Goal: Task Accomplishment & Management: Manage account settings

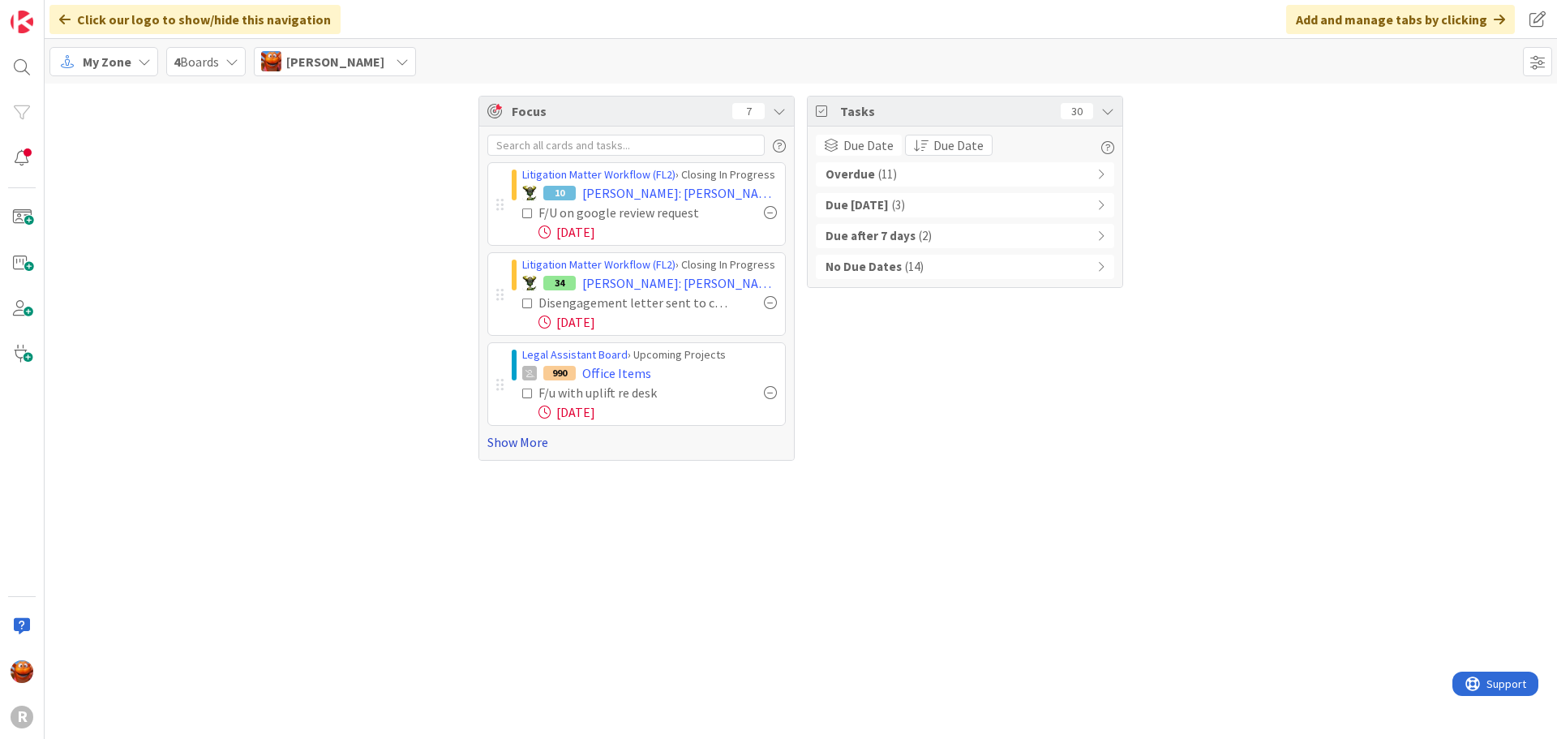
click at [531, 441] on link "Show More" at bounding box center [636, 441] width 298 height 19
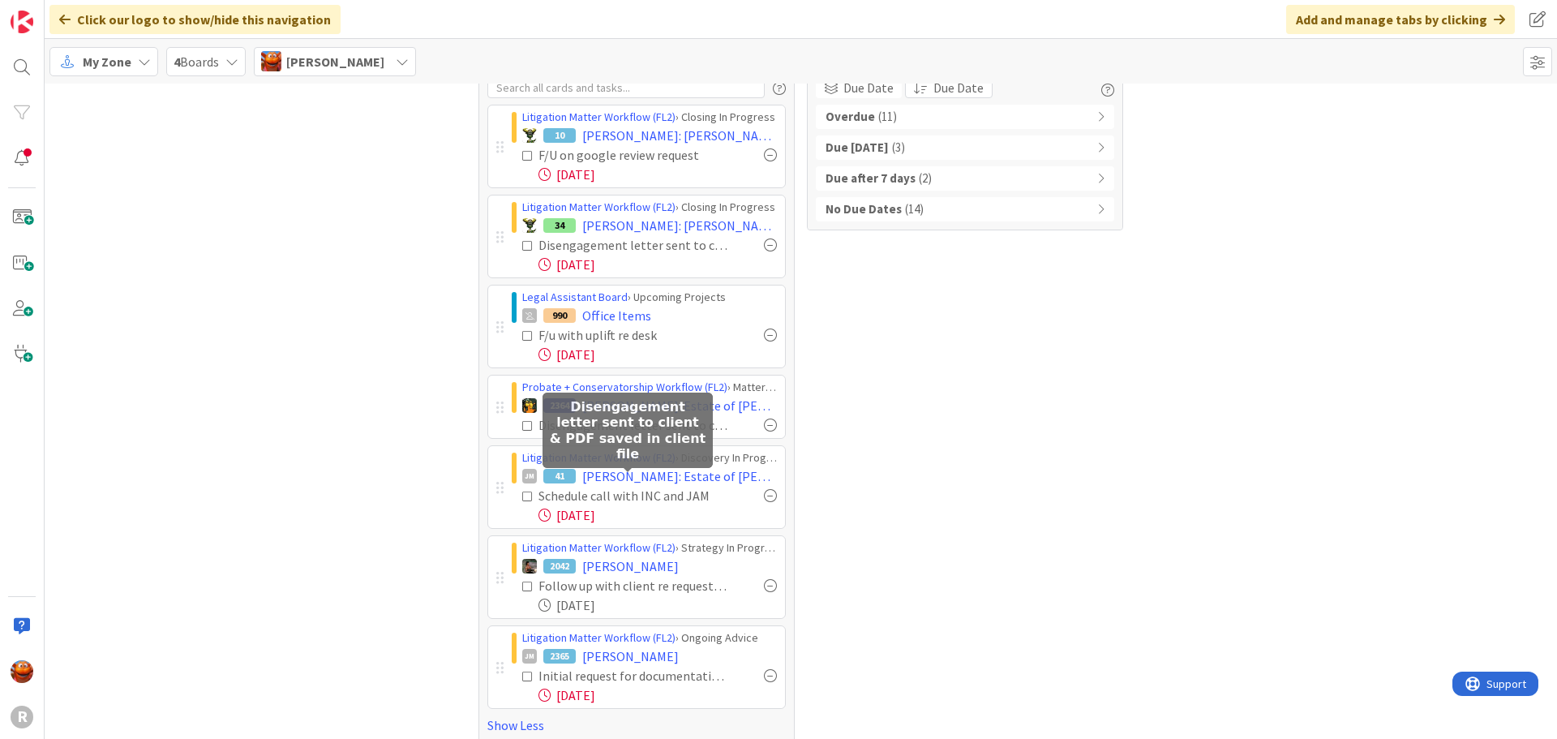
scroll to position [75, 0]
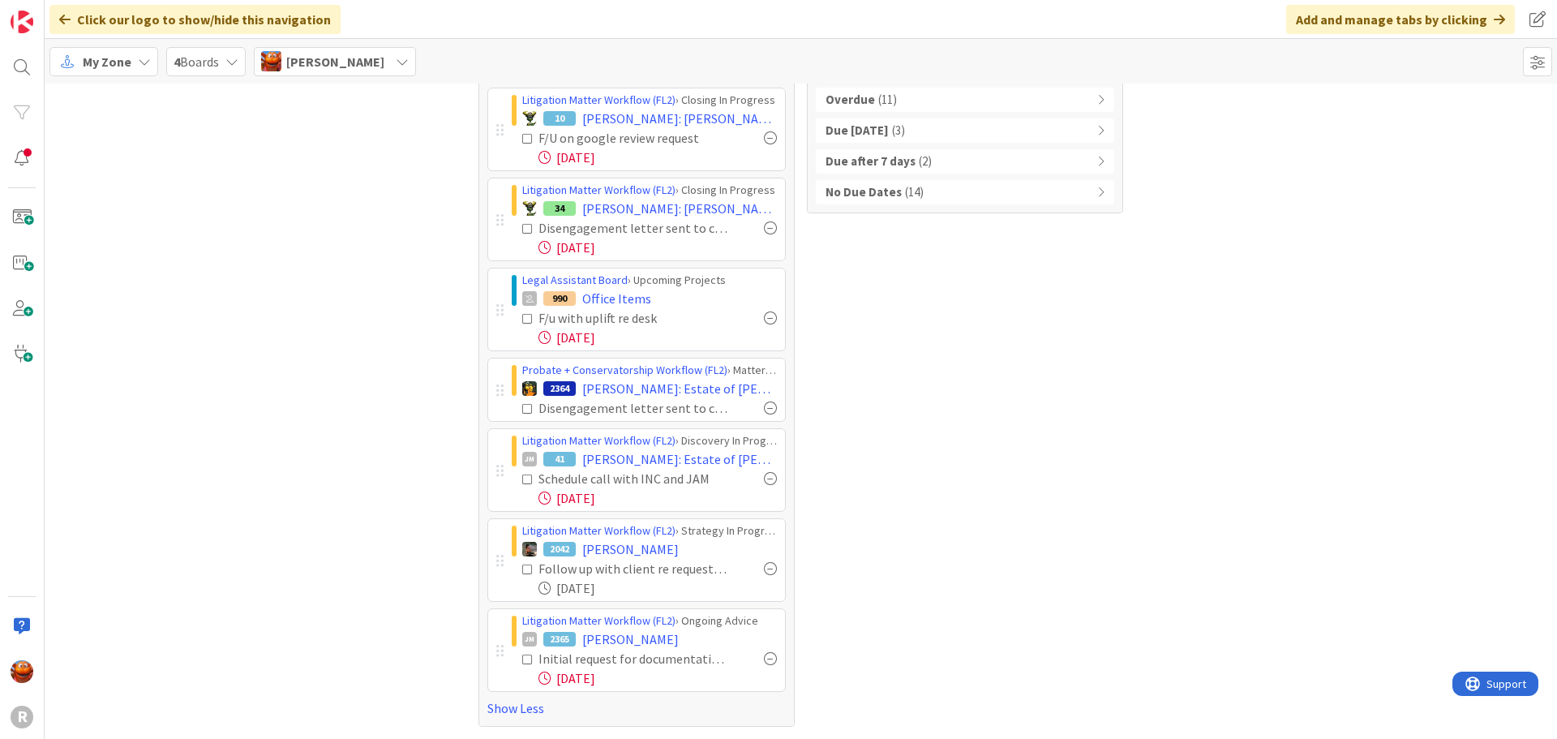
click at [118, 62] on span "My Zone" at bounding box center [107, 61] width 49 height 19
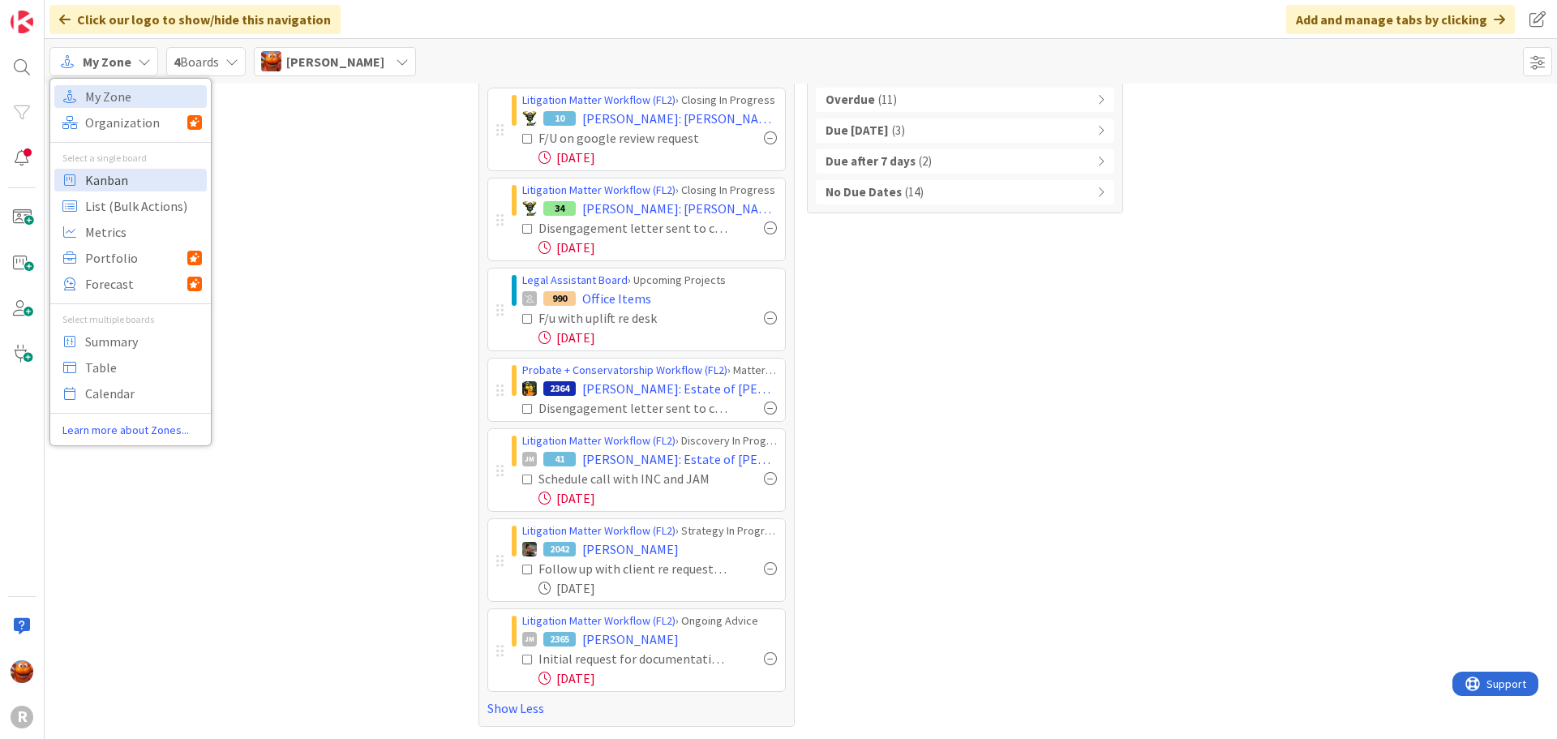
click at [114, 184] on span "Kanban" at bounding box center [143, 180] width 117 height 24
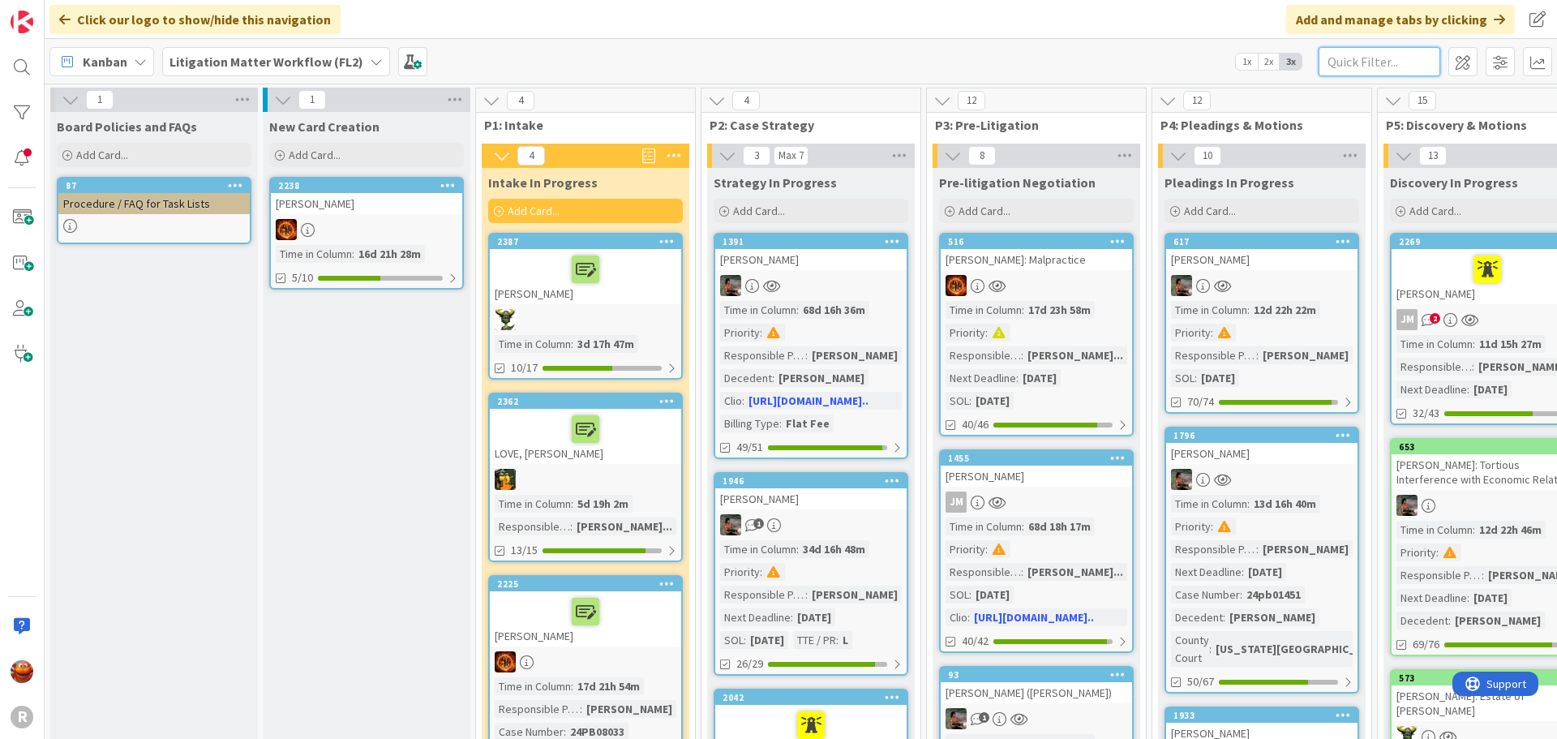
click at [1388, 59] on input "text" at bounding box center [1379, 61] width 122 height 29
type input "[PERSON_NAME]"
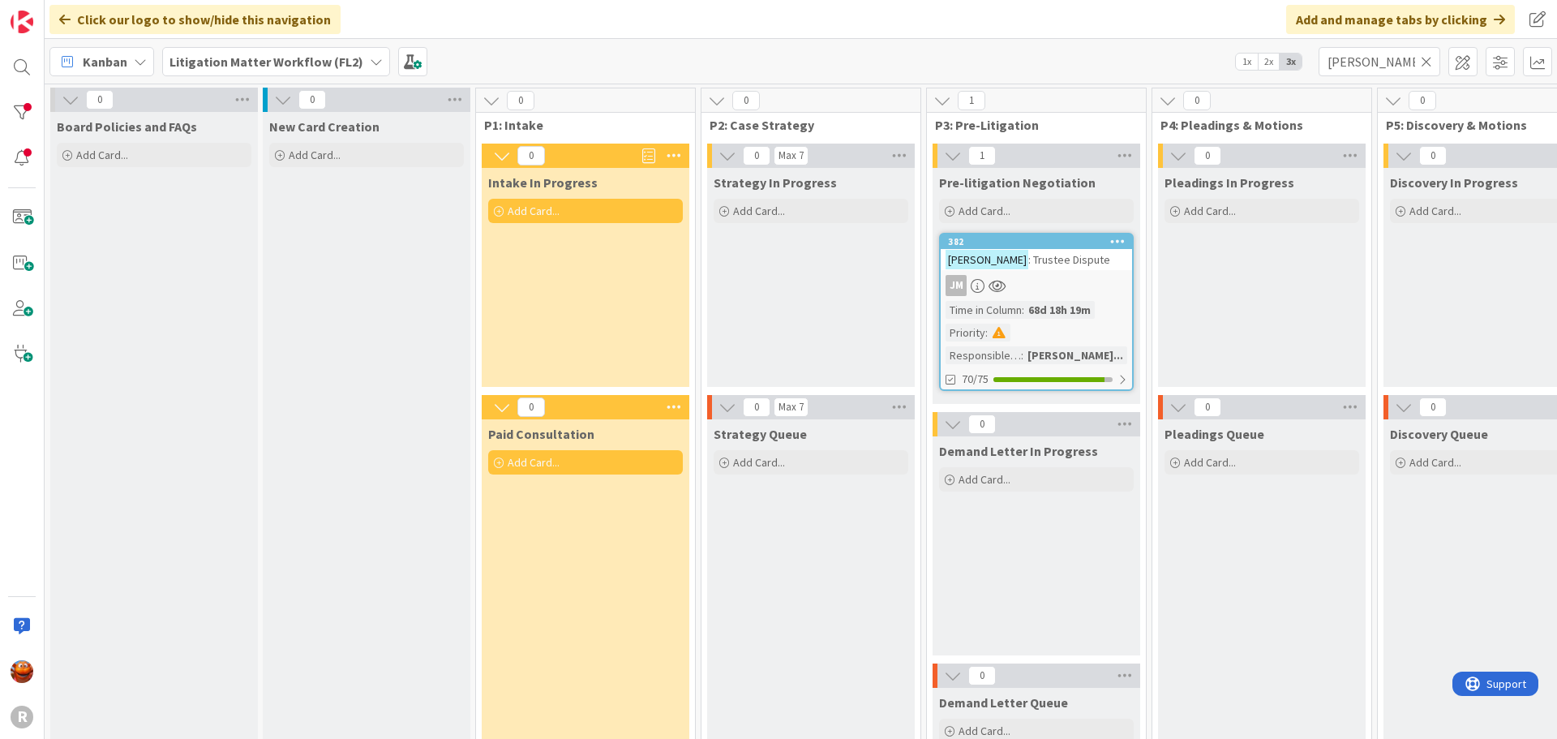
click at [1063, 272] on link "382 [PERSON_NAME] : Trustee Dispute JM Time in [GEOGRAPHIC_DATA] : 68d 18h 19m …" at bounding box center [1036, 312] width 195 height 158
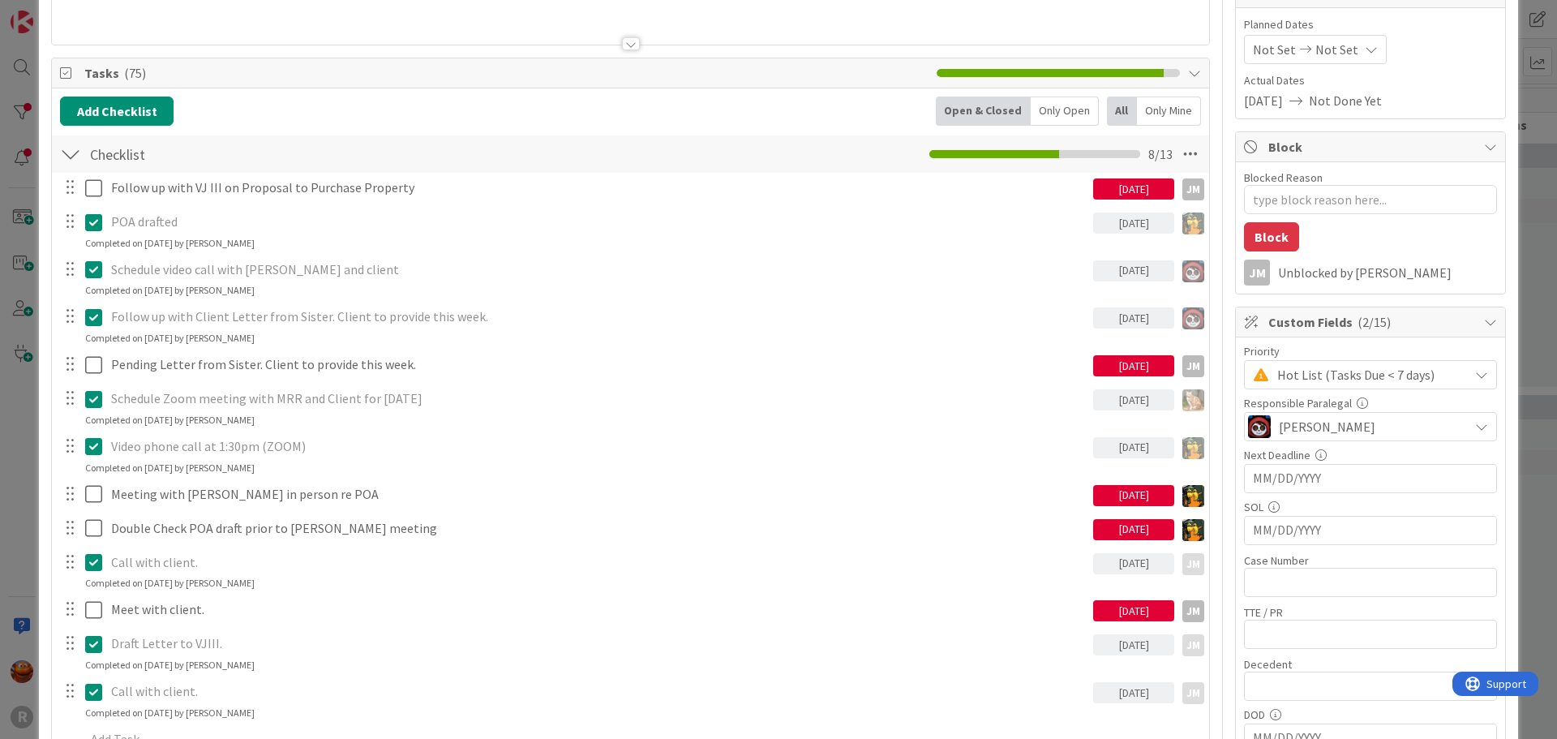
scroll to position [324, 0]
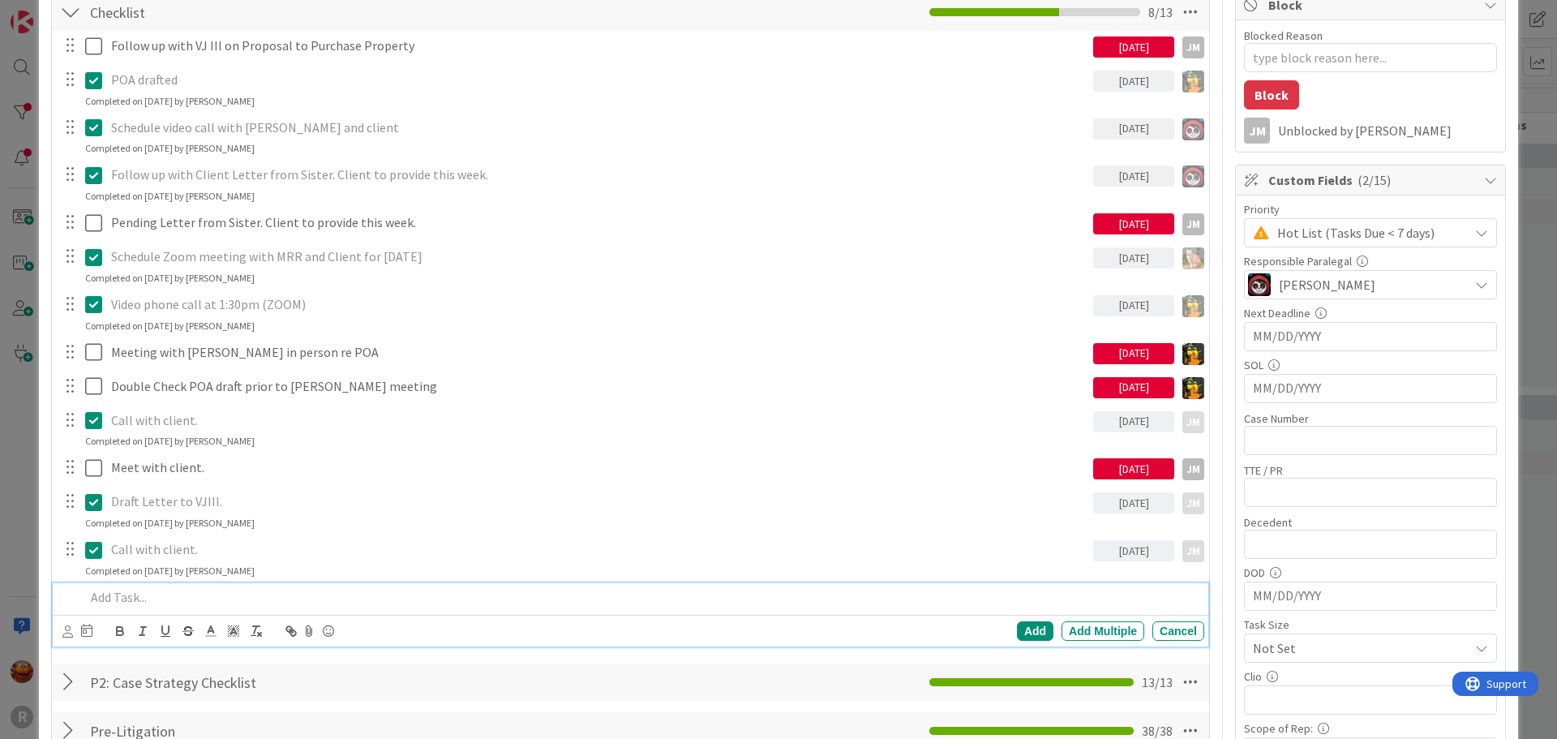
click at [150, 593] on p at bounding box center [641, 597] width 1113 height 19
type textarea "x"
click at [63, 635] on icon at bounding box center [67, 631] width 11 height 12
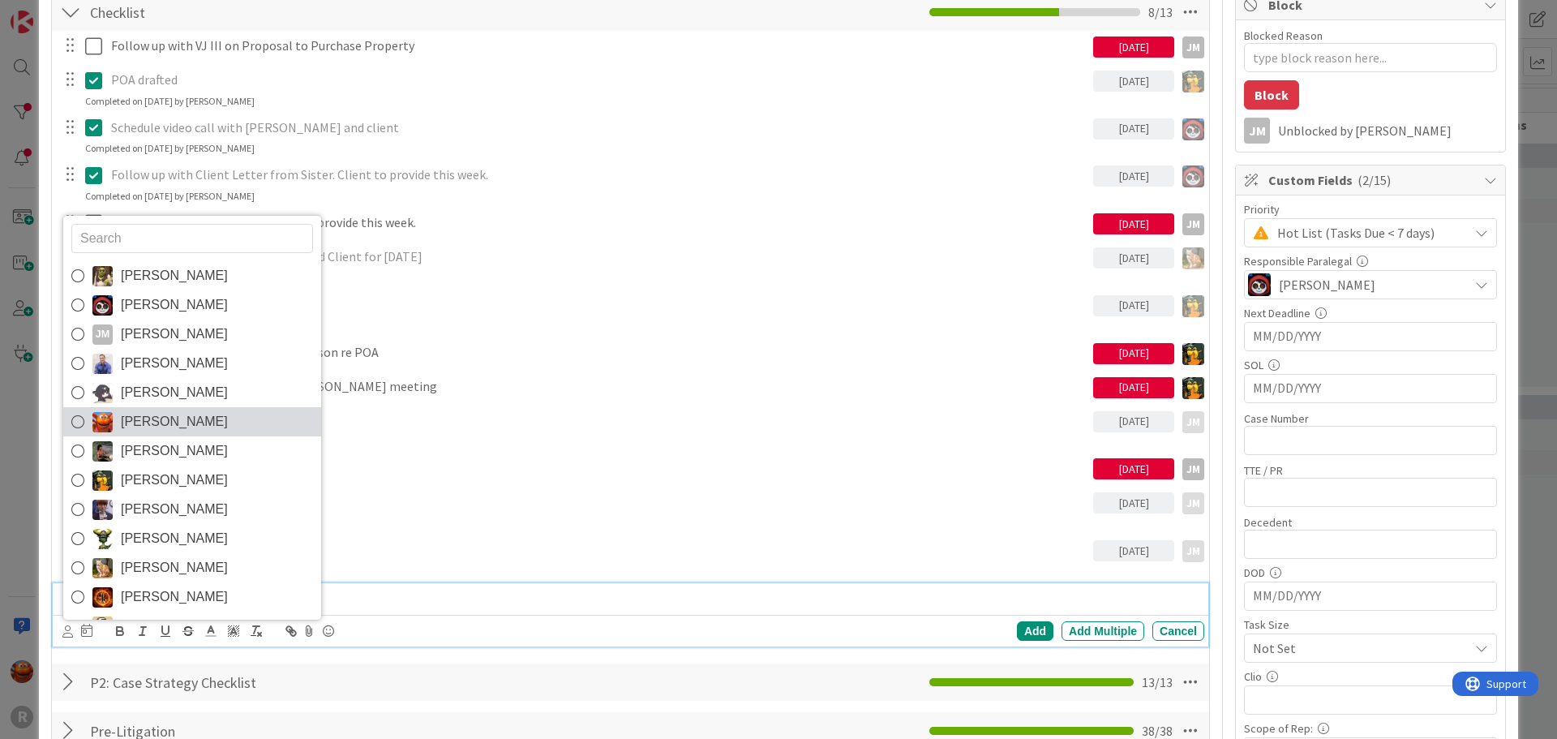
click at [238, 425] on link "[PERSON_NAME]" at bounding box center [192, 421] width 258 height 29
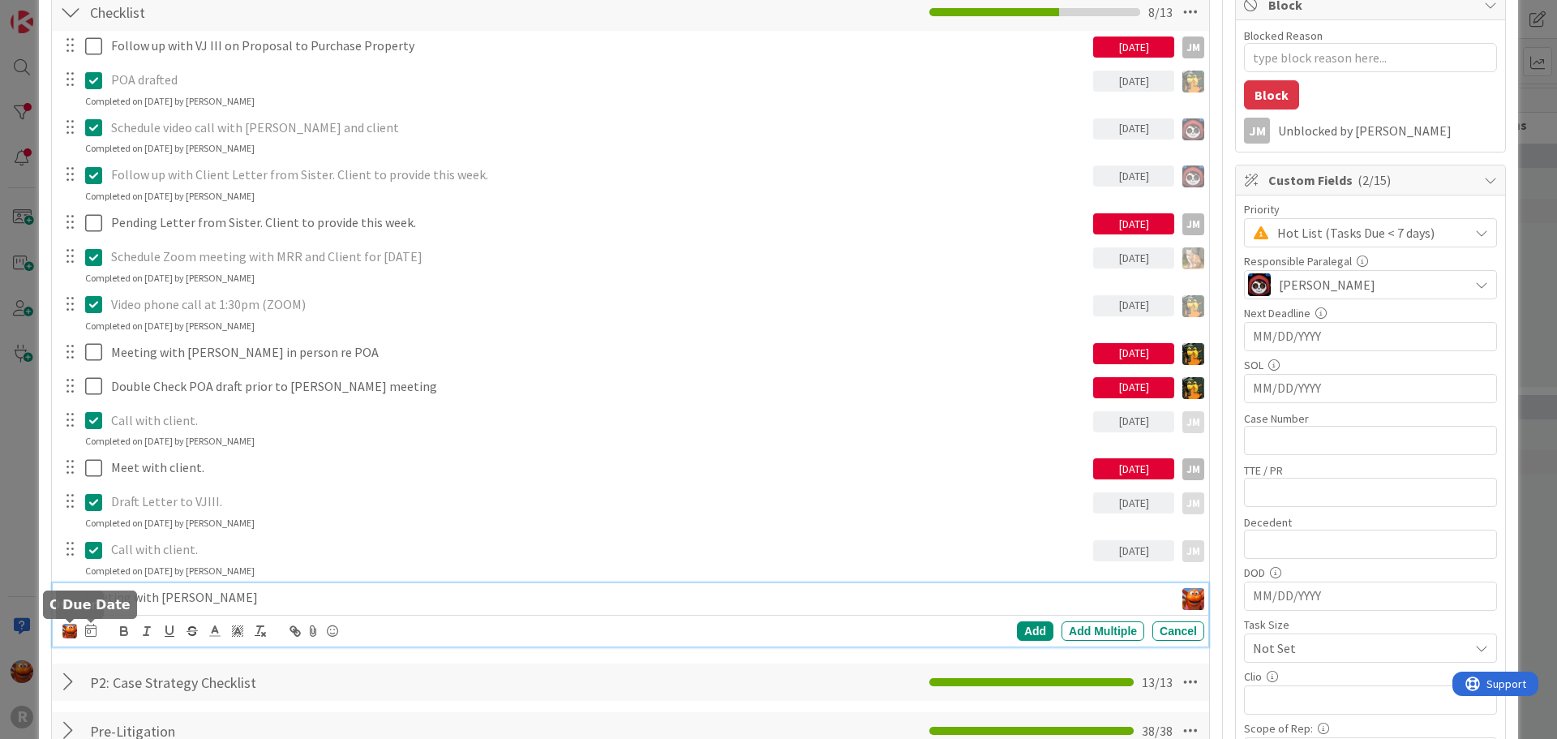
click at [91, 630] on icon at bounding box center [90, 630] width 11 height 13
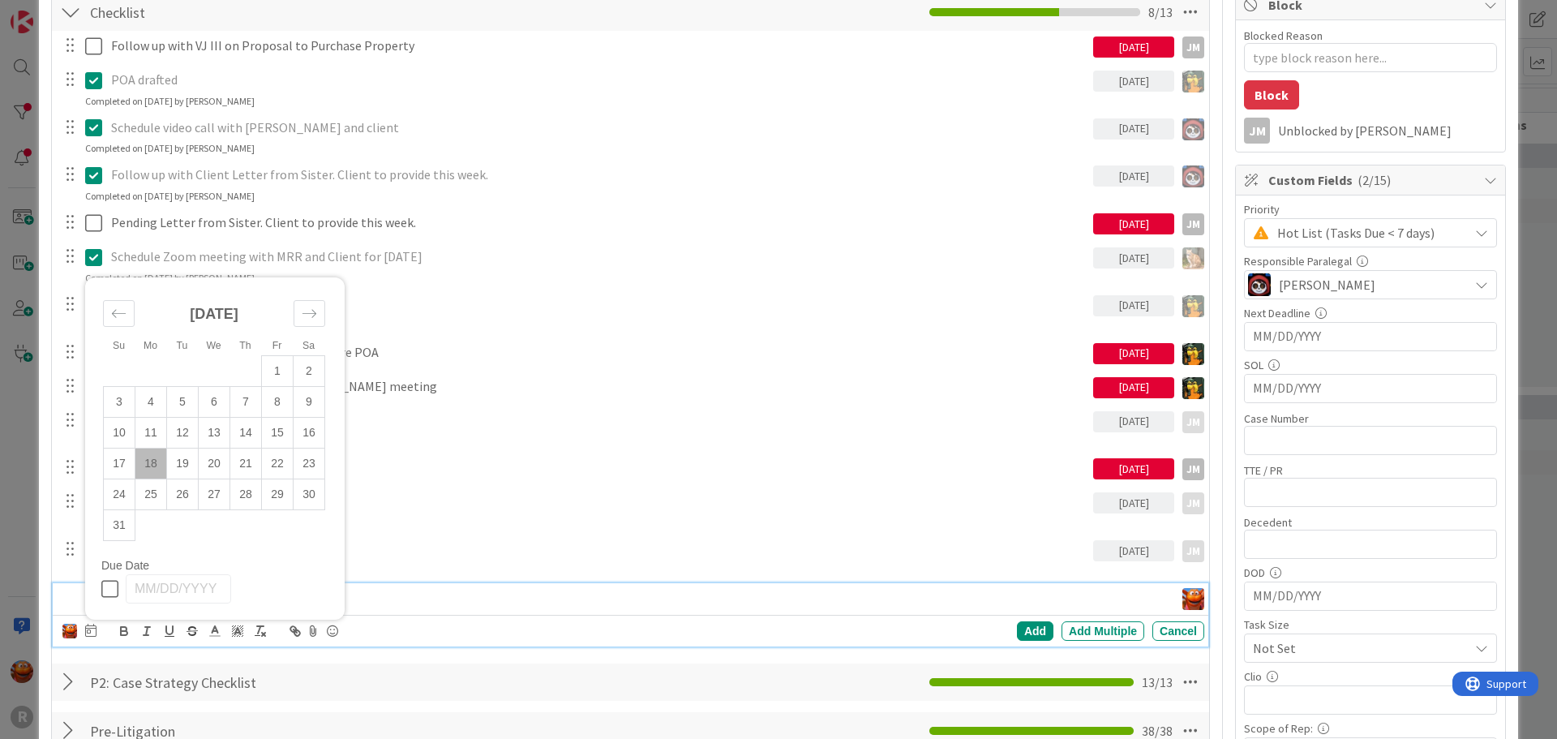
scroll to position [405, 0]
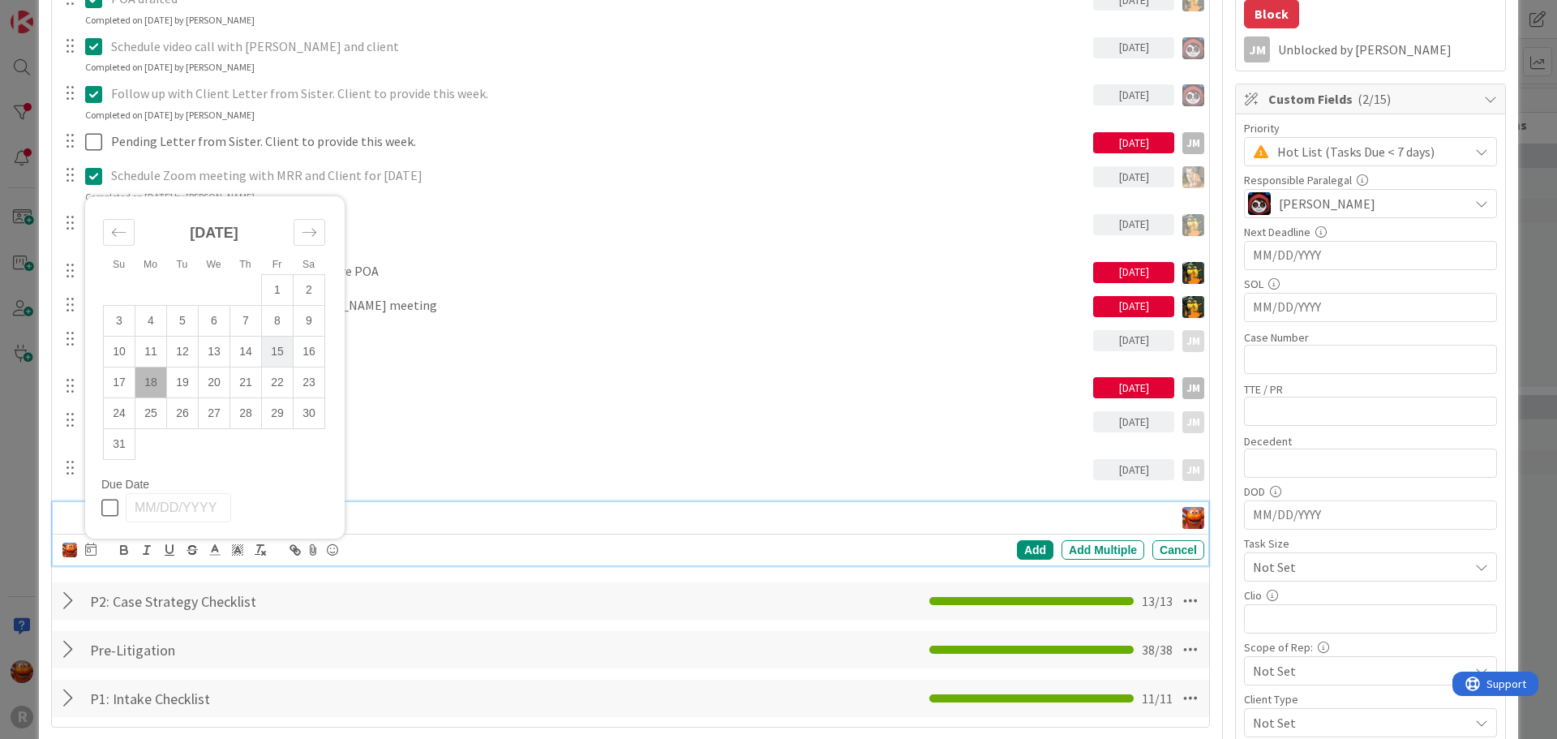
click at [284, 347] on td "15" at bounding box center [278, 352] width 32 height 31
click at [1033, 553] on div "Add" at bounding box center [1035, 549] width 36 height 19
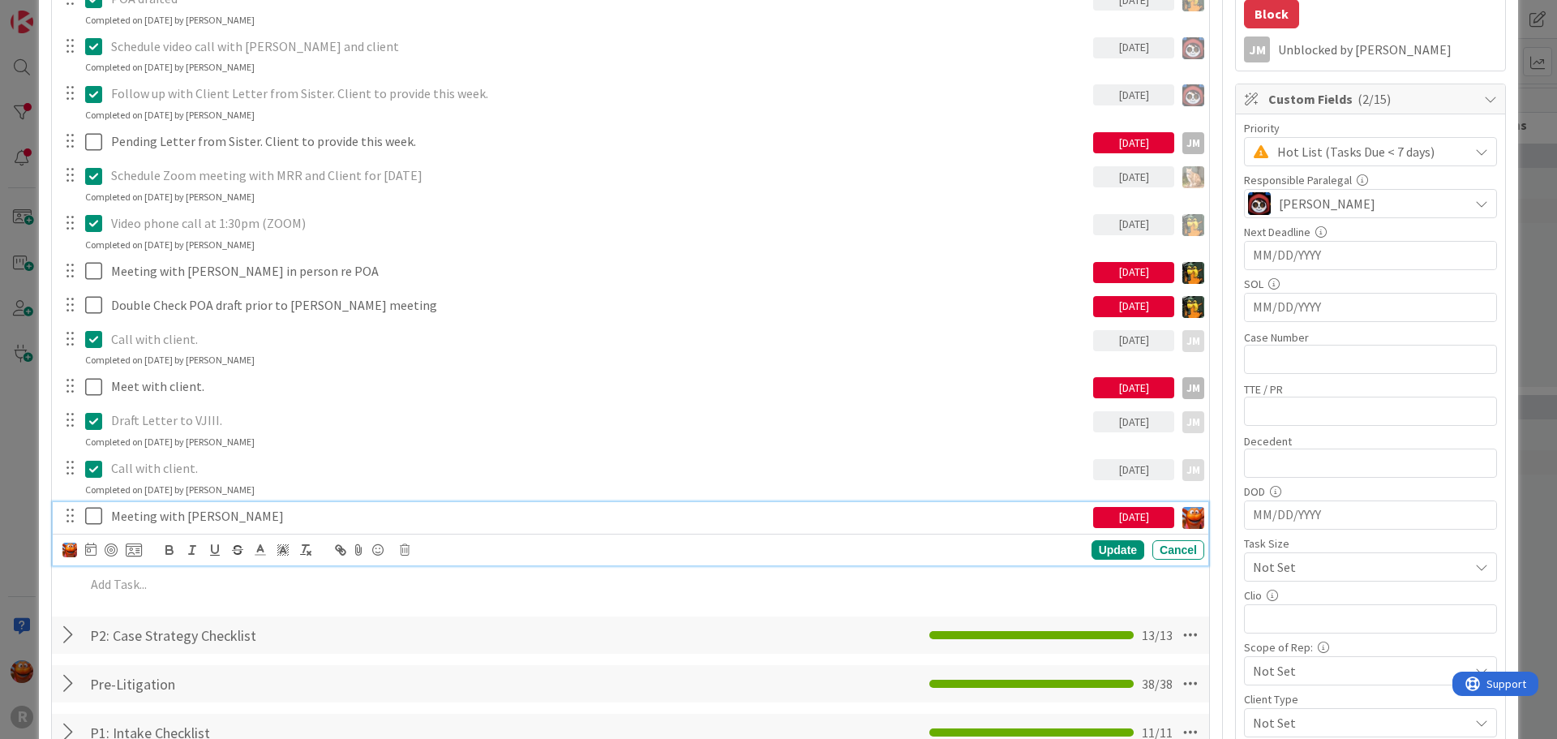
click at [611, 505] on div "Meeting with [PERSON_NAME]" at bounding box center [599, 516] width 988 height 28
click at [113, 549] on div at bounding box center [111, 549] width 13 height 13
type textarea "x"
click at [118, 513] on p "Meeting with [PERSON_NAME]" at bounding box center [585, 516] width 948 height 19
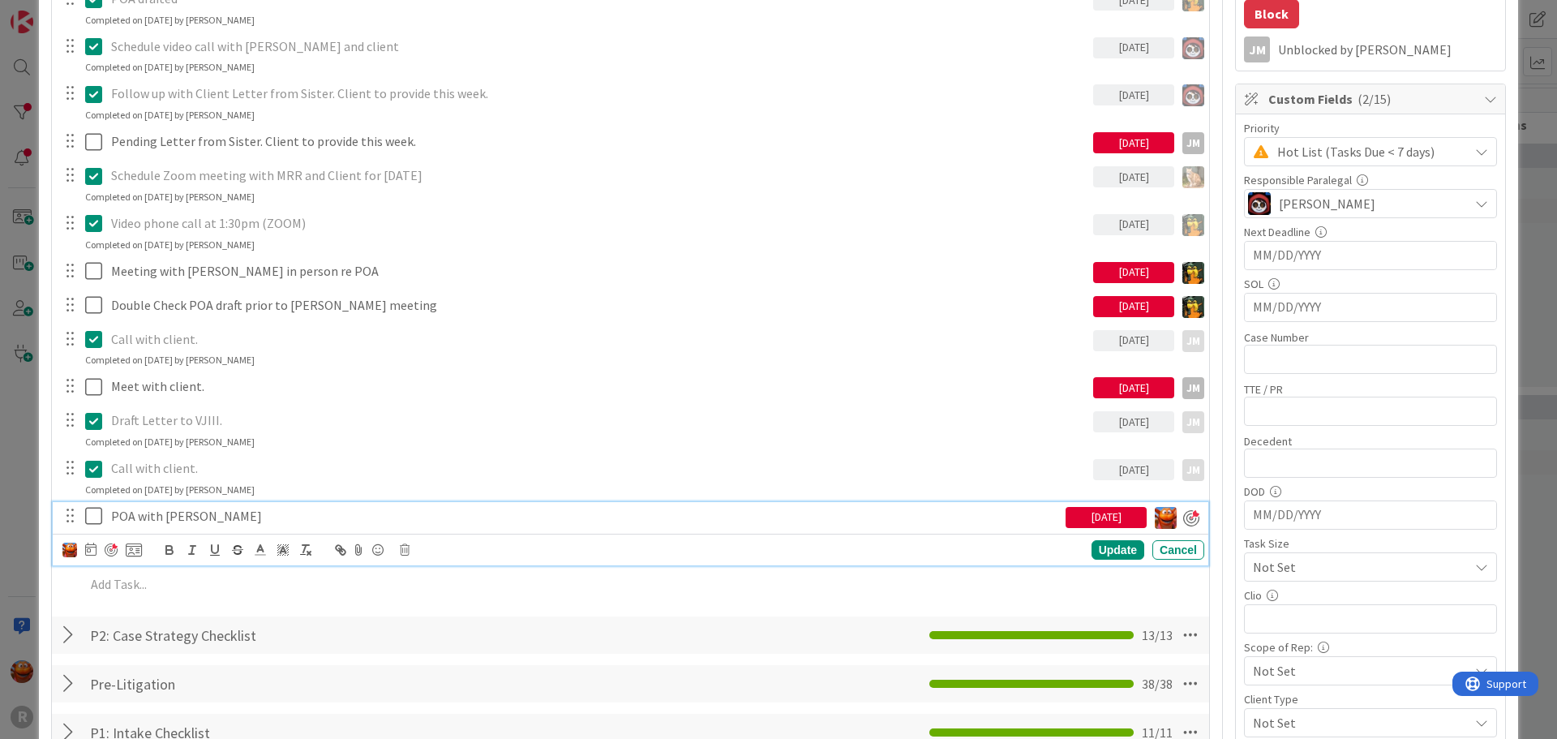
click at [165, 512] on p "POA with [PERSON_NAME]" at bounding box center [585, 516] width 948 height 19
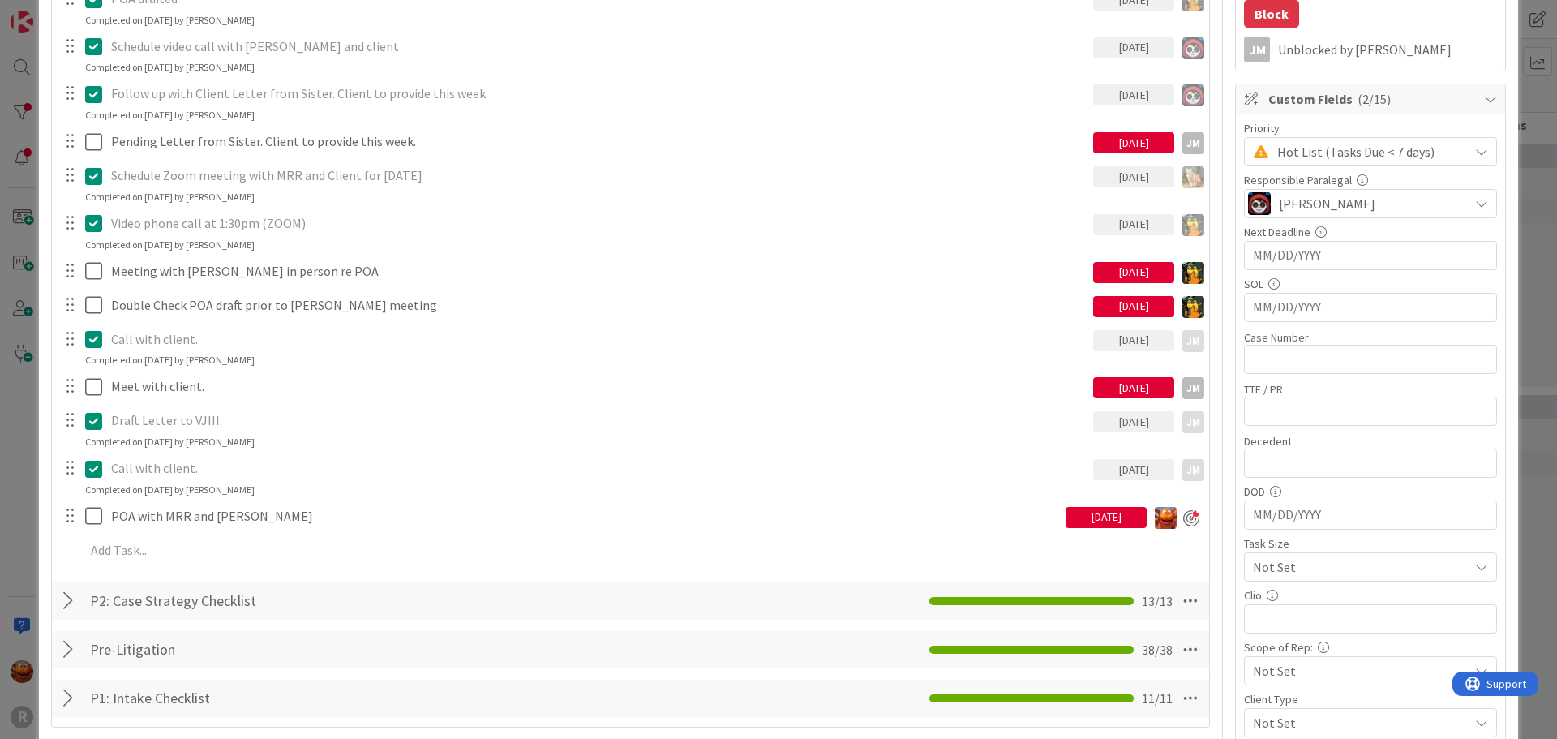
type textarea "x"
click at [15, 447] on div "ID 382 Litigation Matter Workflow (FL2) Pre-litigation Negotiation Title 23 / 1…" at bounding box center [778, 369] width 1557 height 739
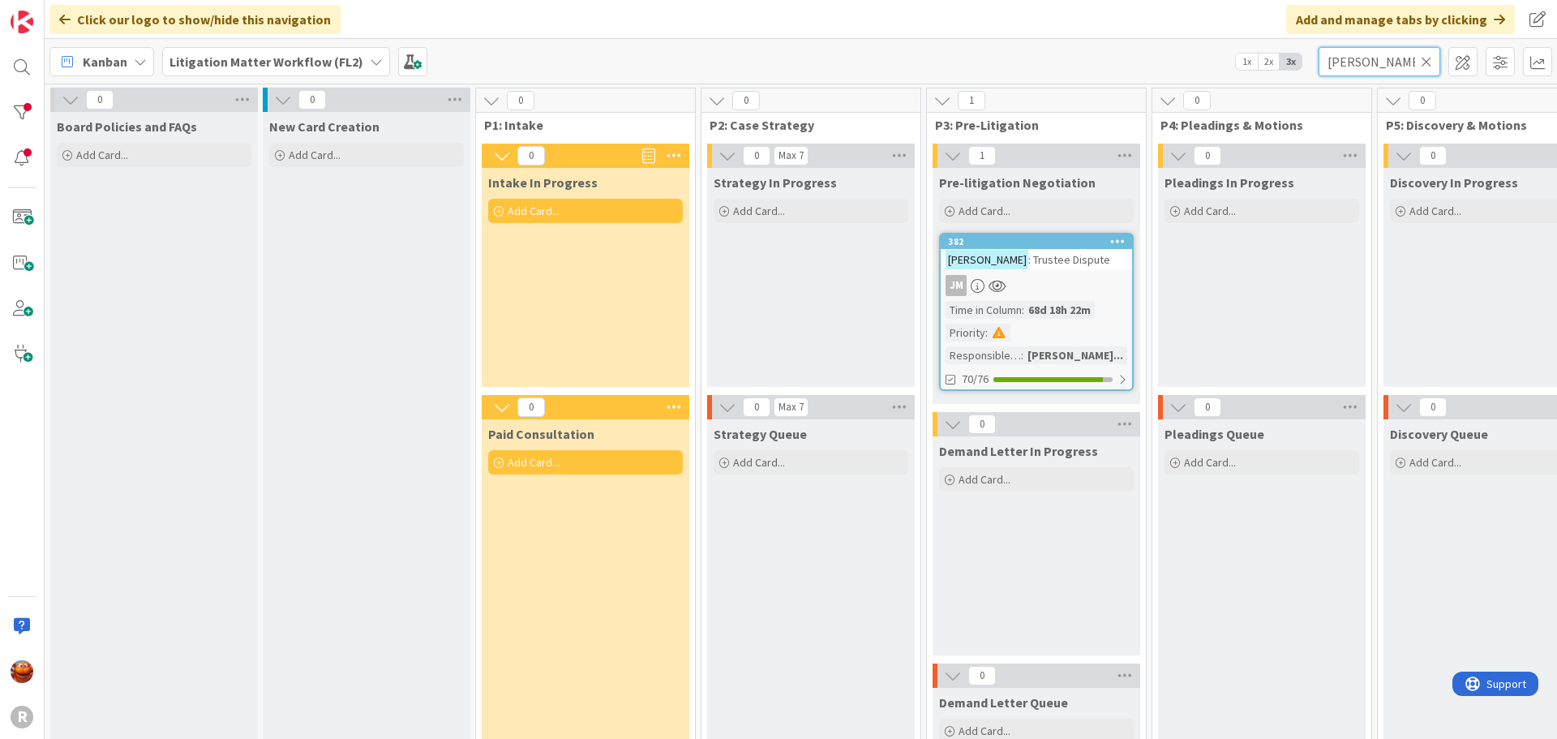
click at [1389, 67] on input "[PERSON_NAME]" at bounding box center [1379, 61] width 122 height 29
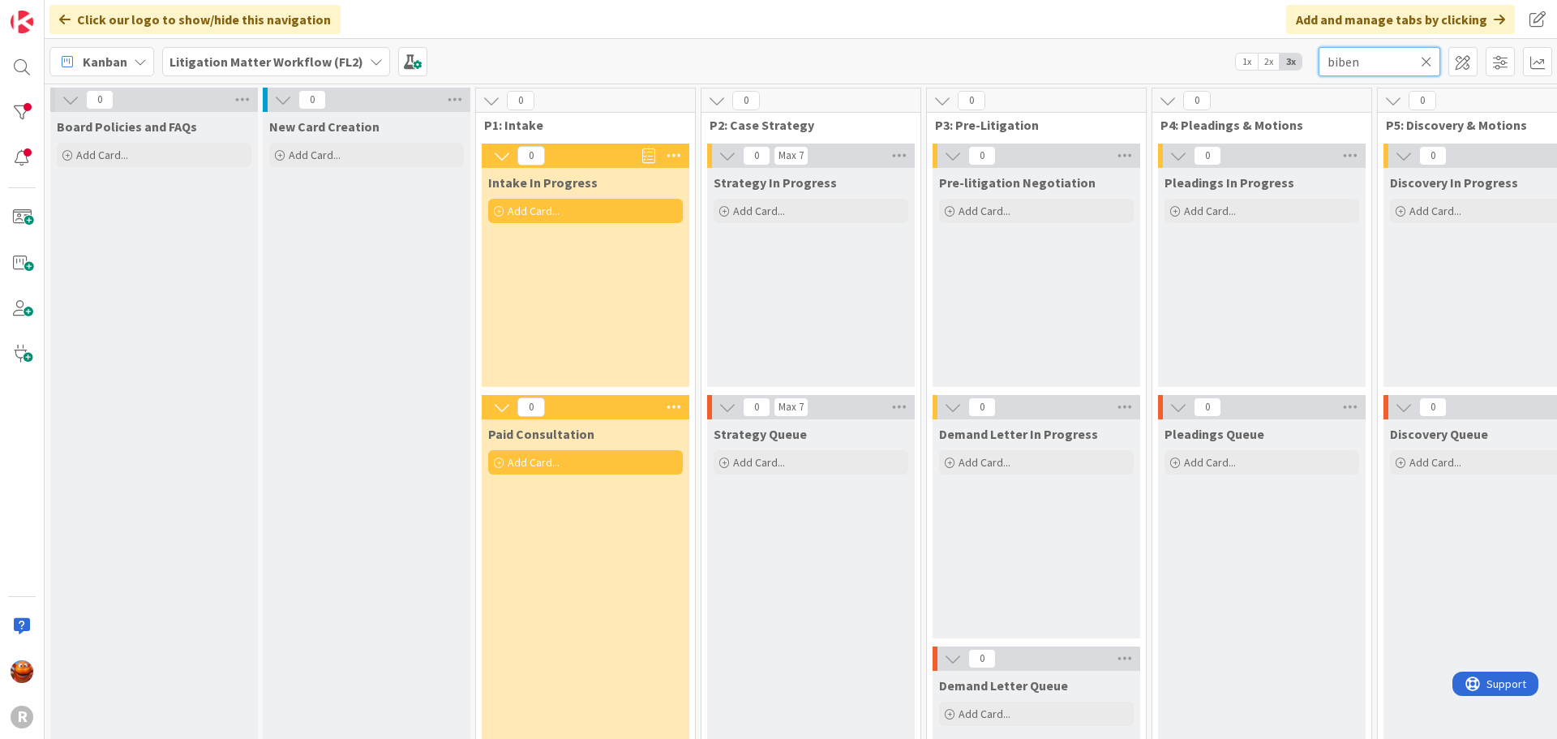
click at [1365, 73] on input "biben" at bounding box center [1379, 61] width 122 height 29
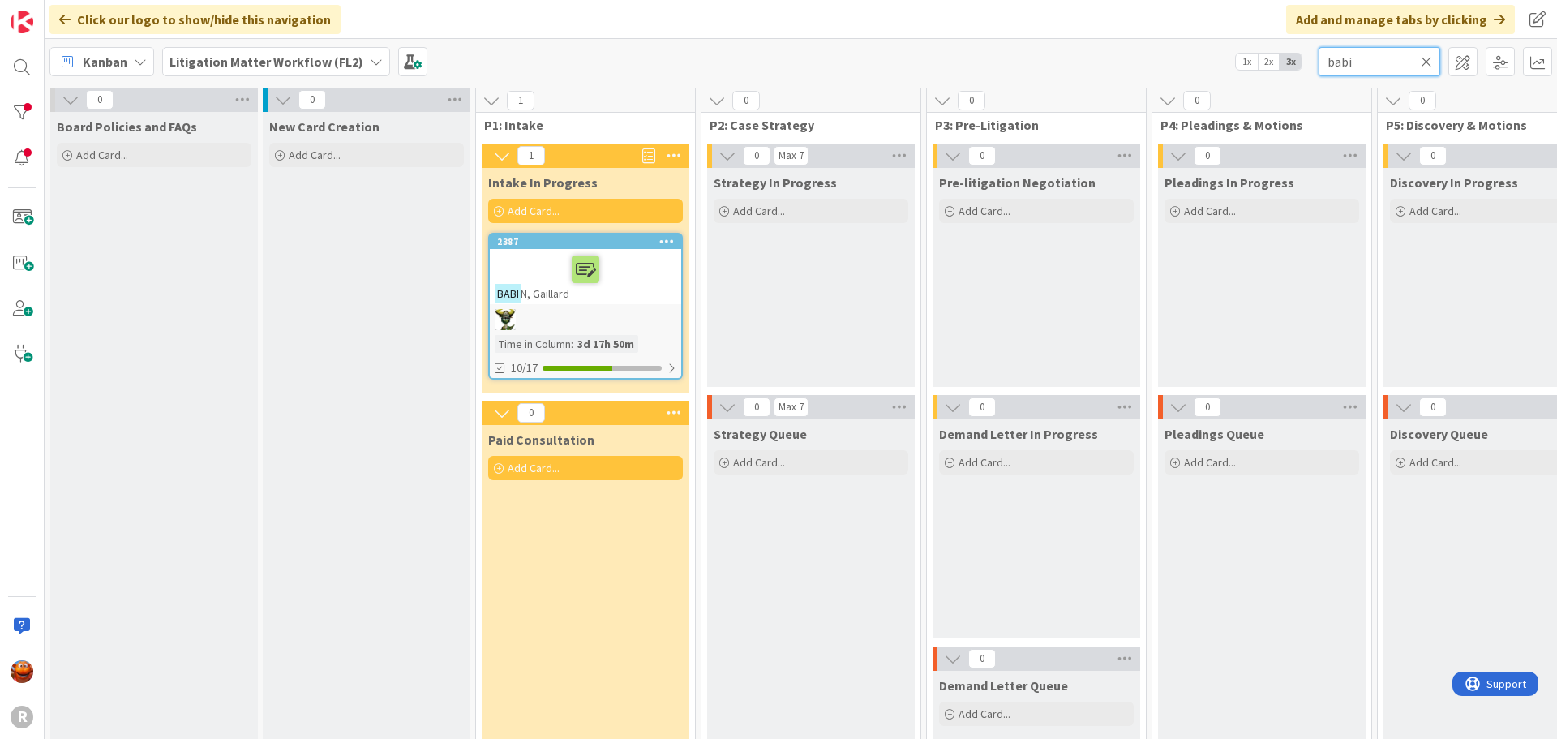
type input "babi"
click at [663, 273] on div at bounding box center [586, 269] width 182 height 34
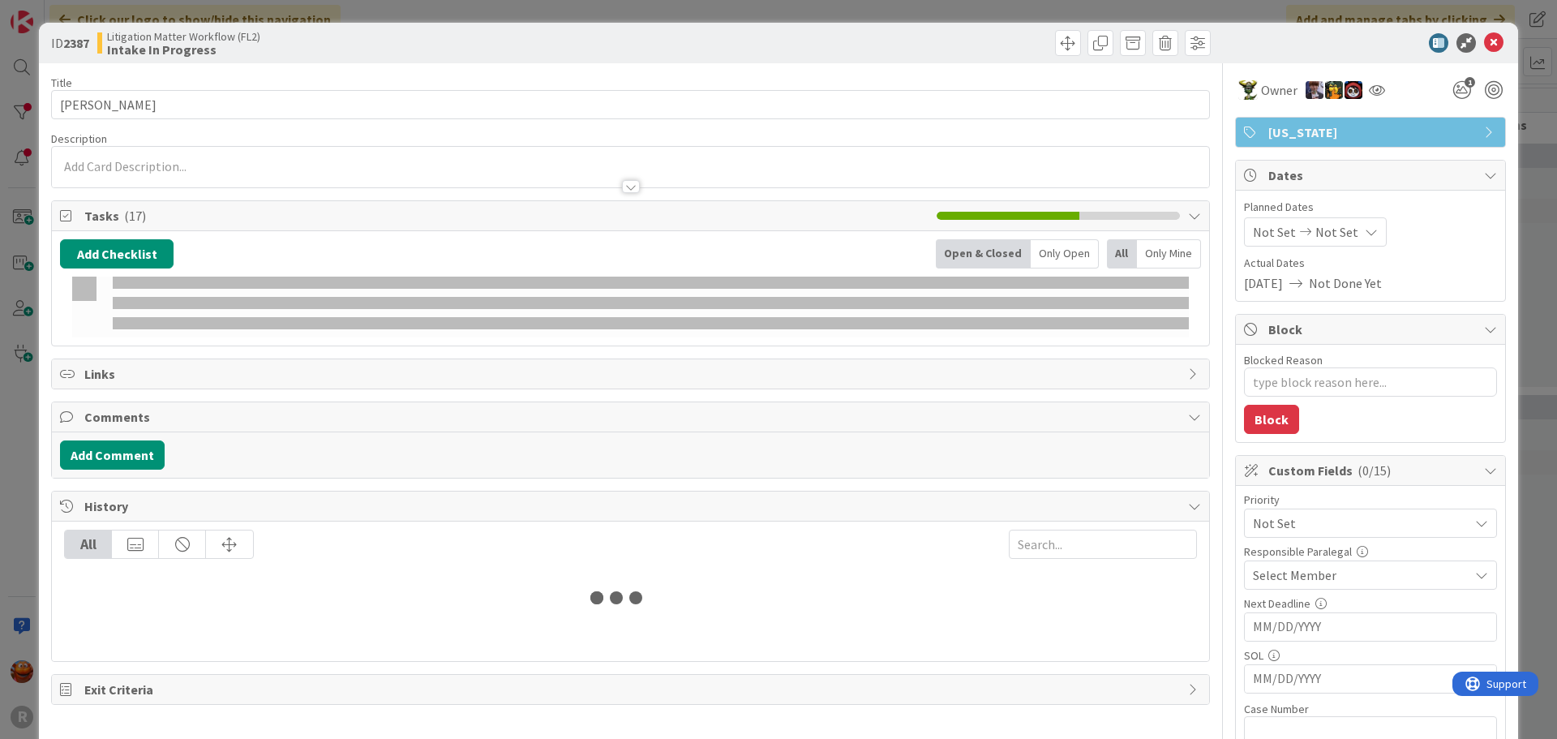
type textarea "x"
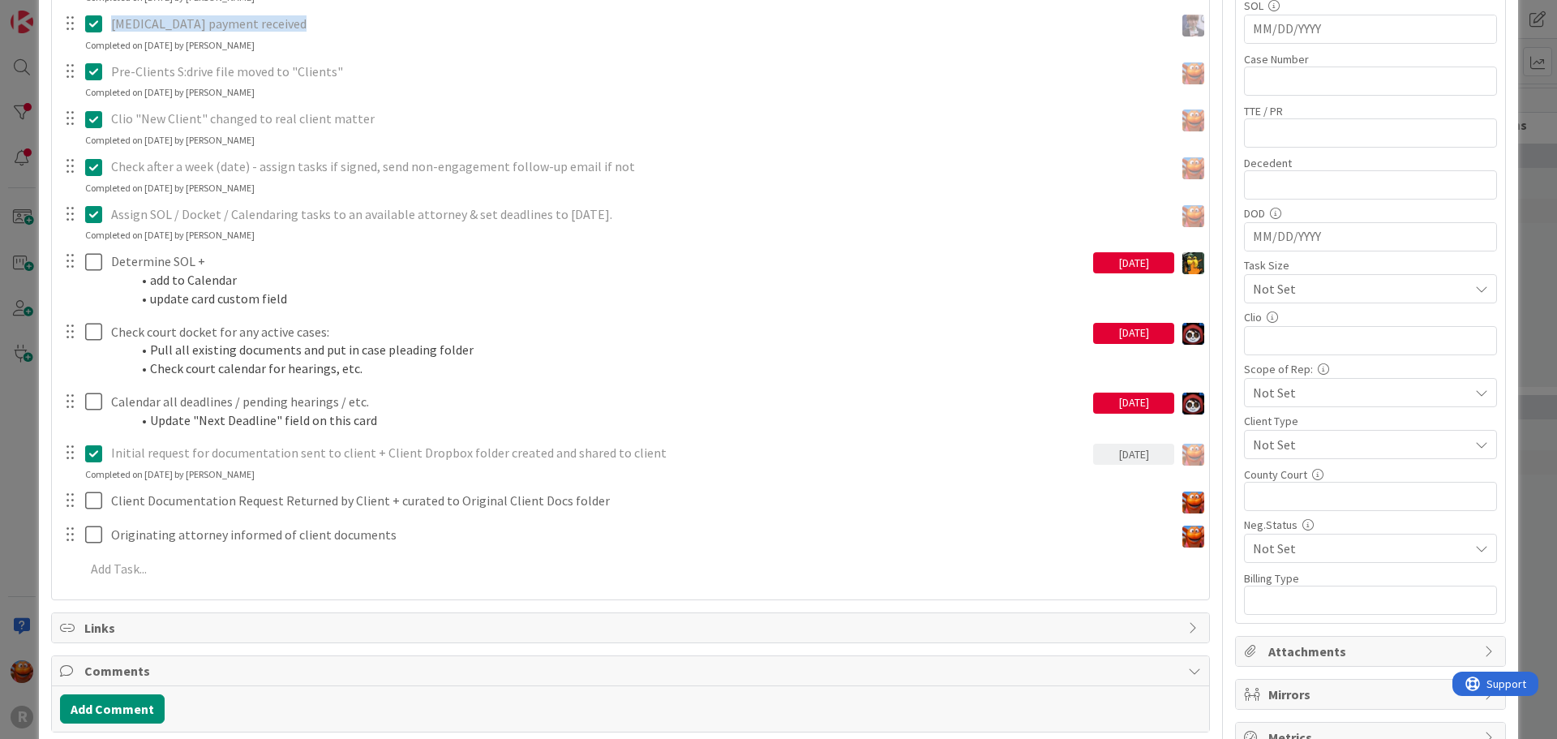
scroll to position [811, 0]
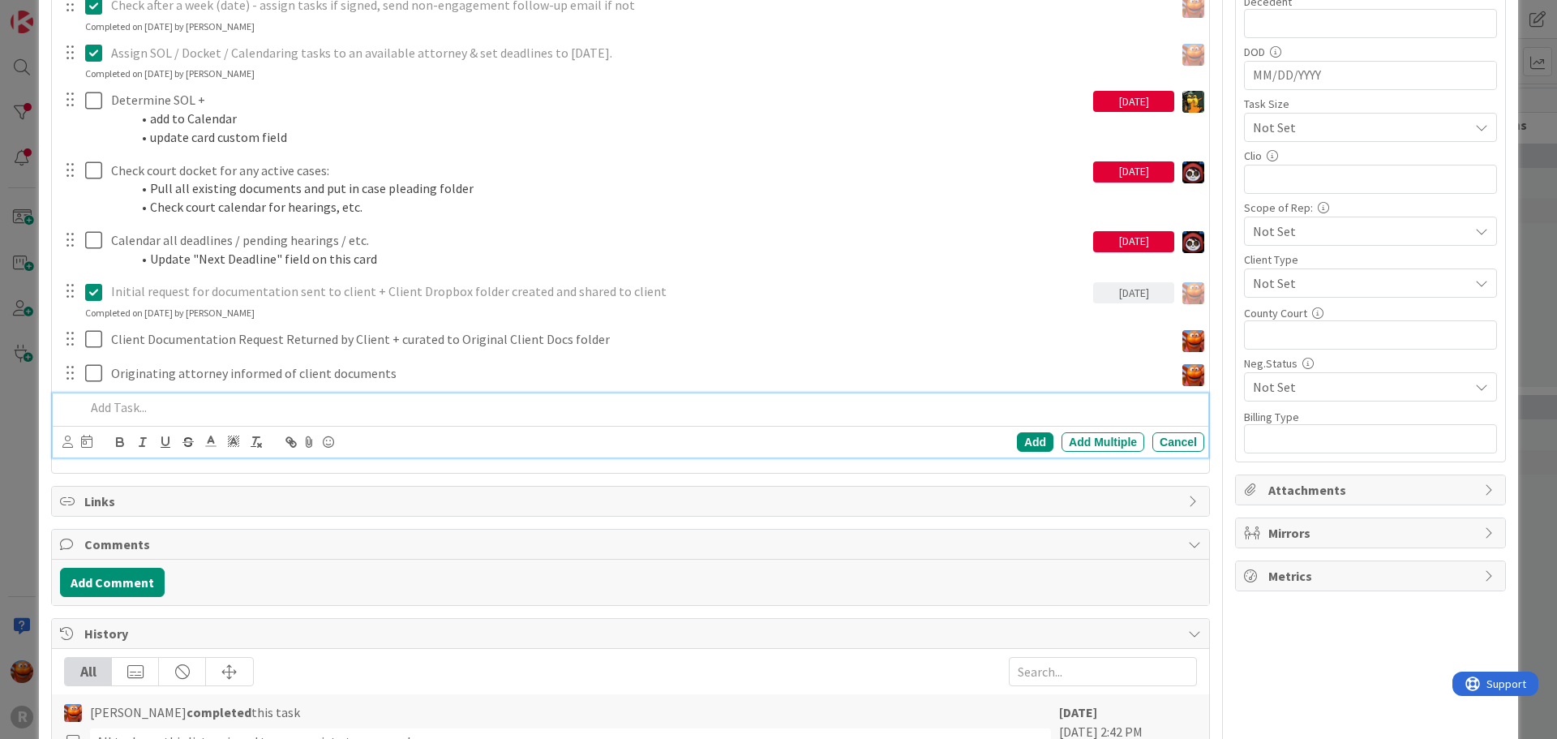
click at [139, 403] on p at bounding box center [641, 407] width 1113 height 19
click at [66, 445] on icon at bounding box center [67, 441] width 11 height 12
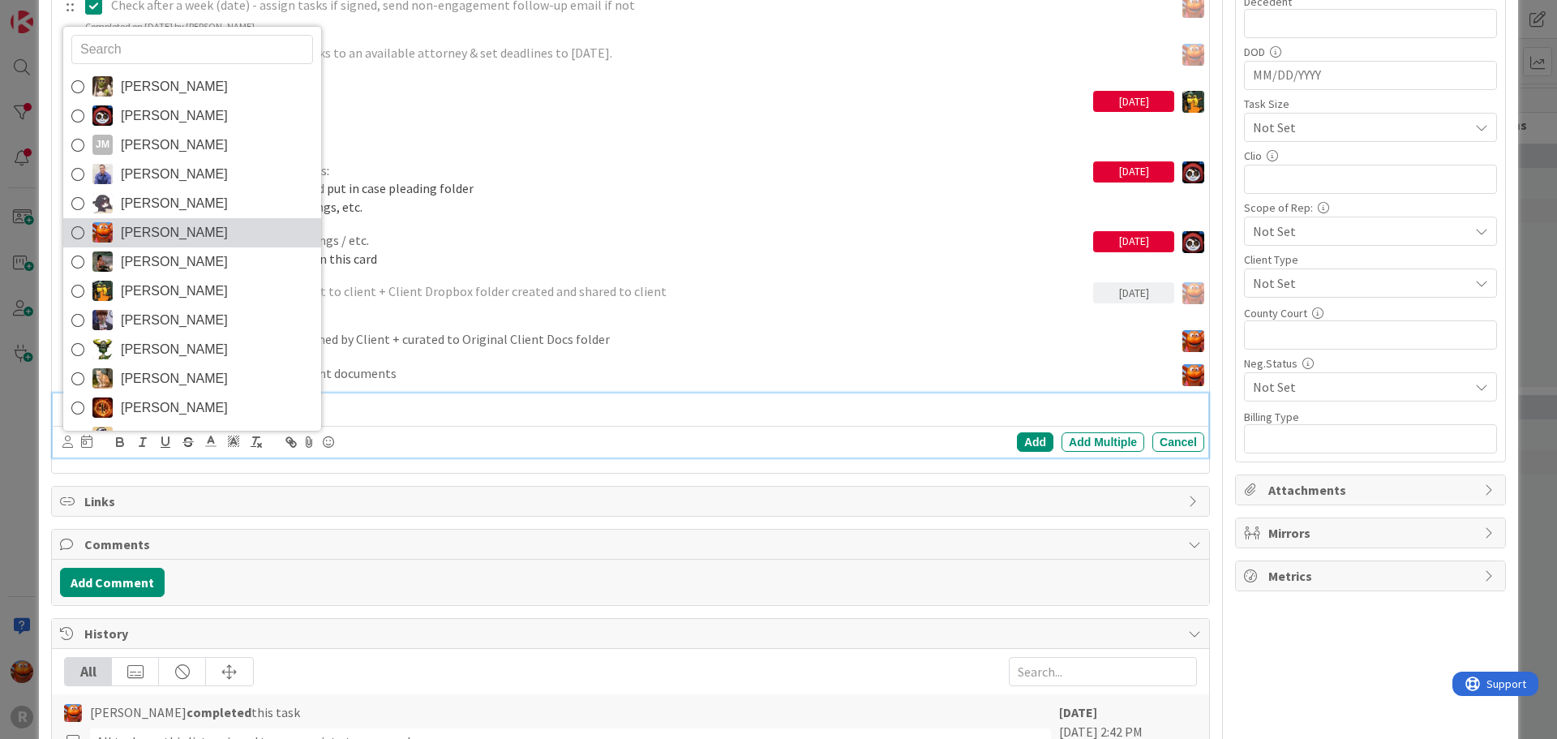
click at [165, 235] on span "[PERSON_NAME]" at bounding box center [174, 233] width 107 height 24
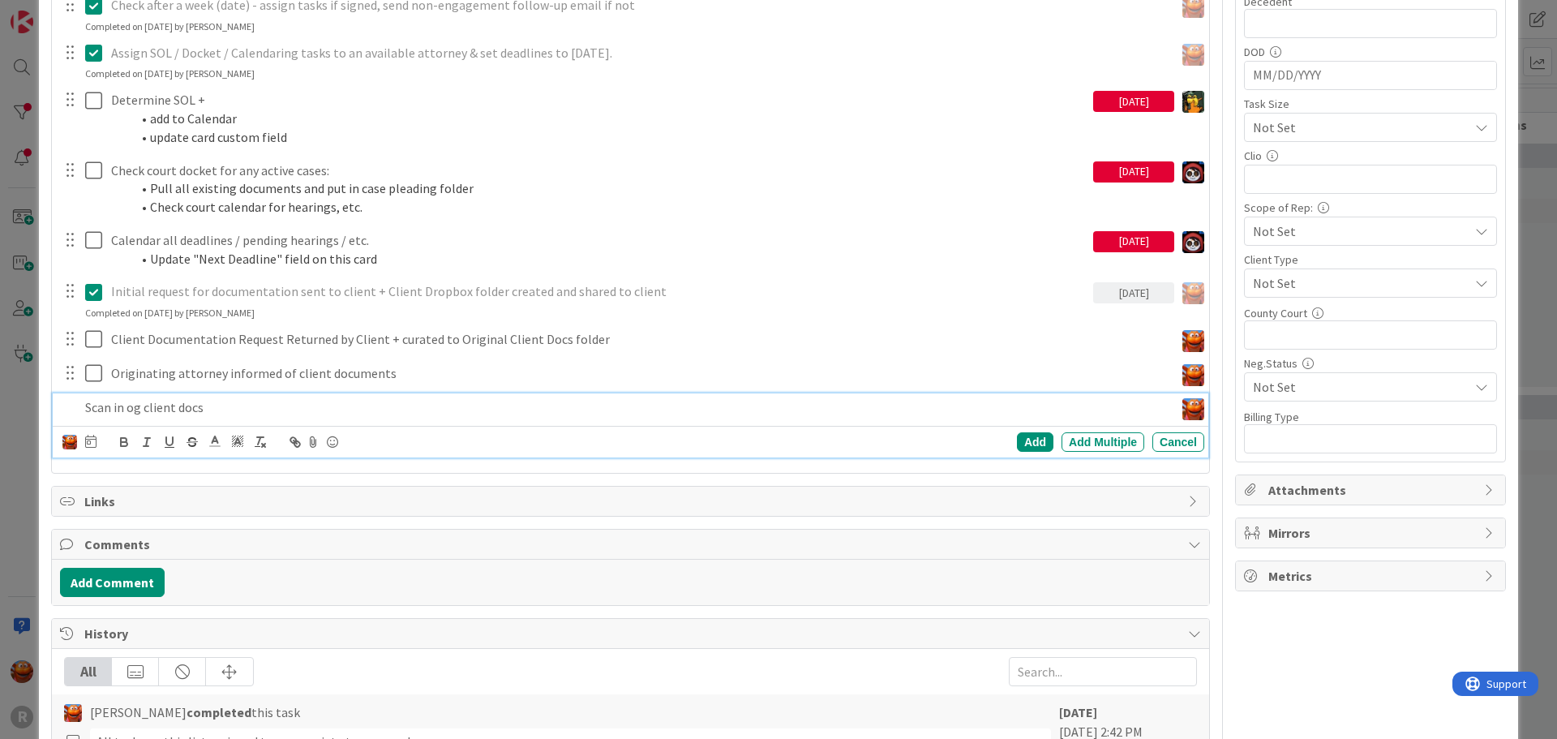
click at [94, 444] on icon at bounding box center [90, 441] width 11 height 13
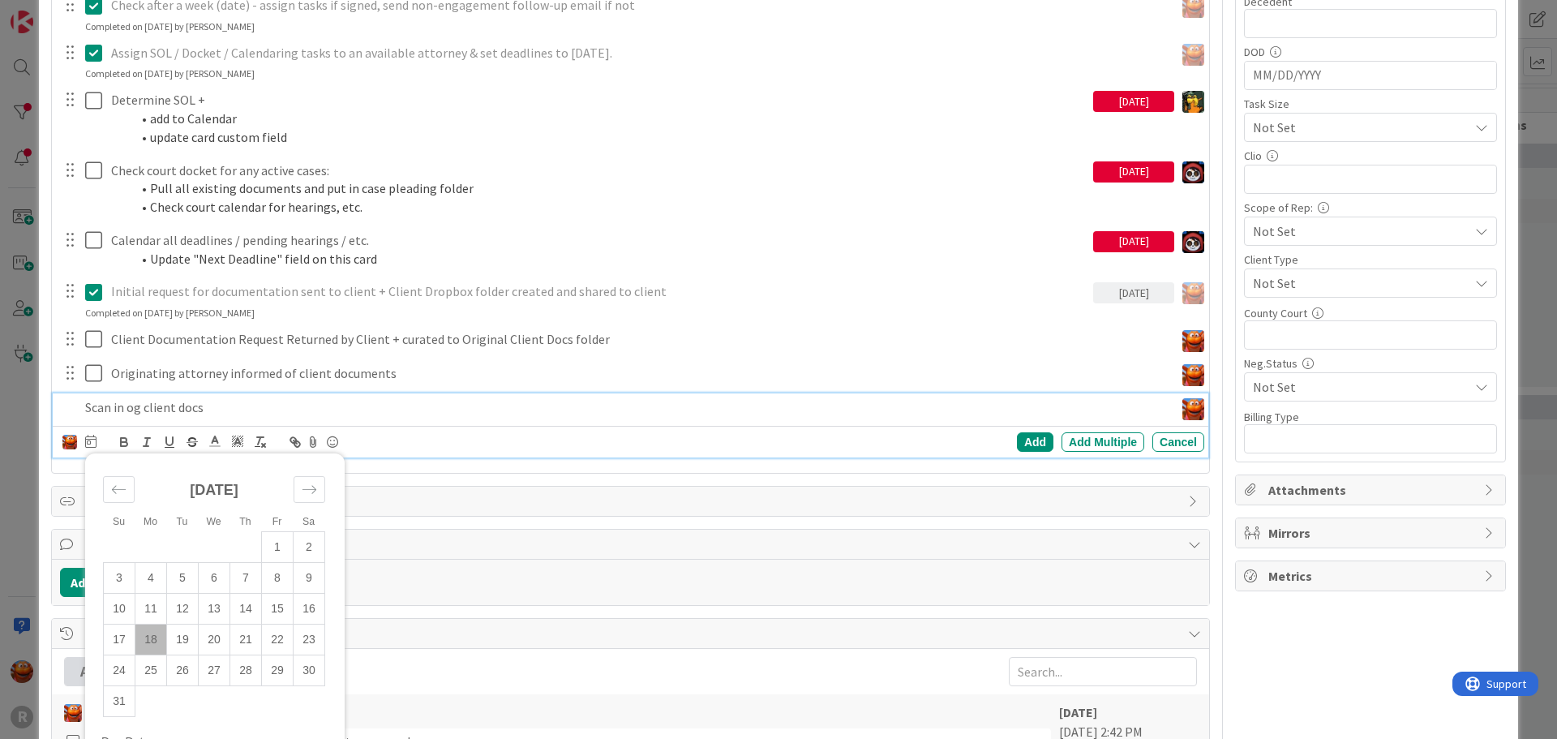
click at [159, 638] on td "18" at bounding box center [151, 639] width 32 height 31
click at [1022, 435] on div "Add" at bounding box center [1035, 441] width 36 height 19
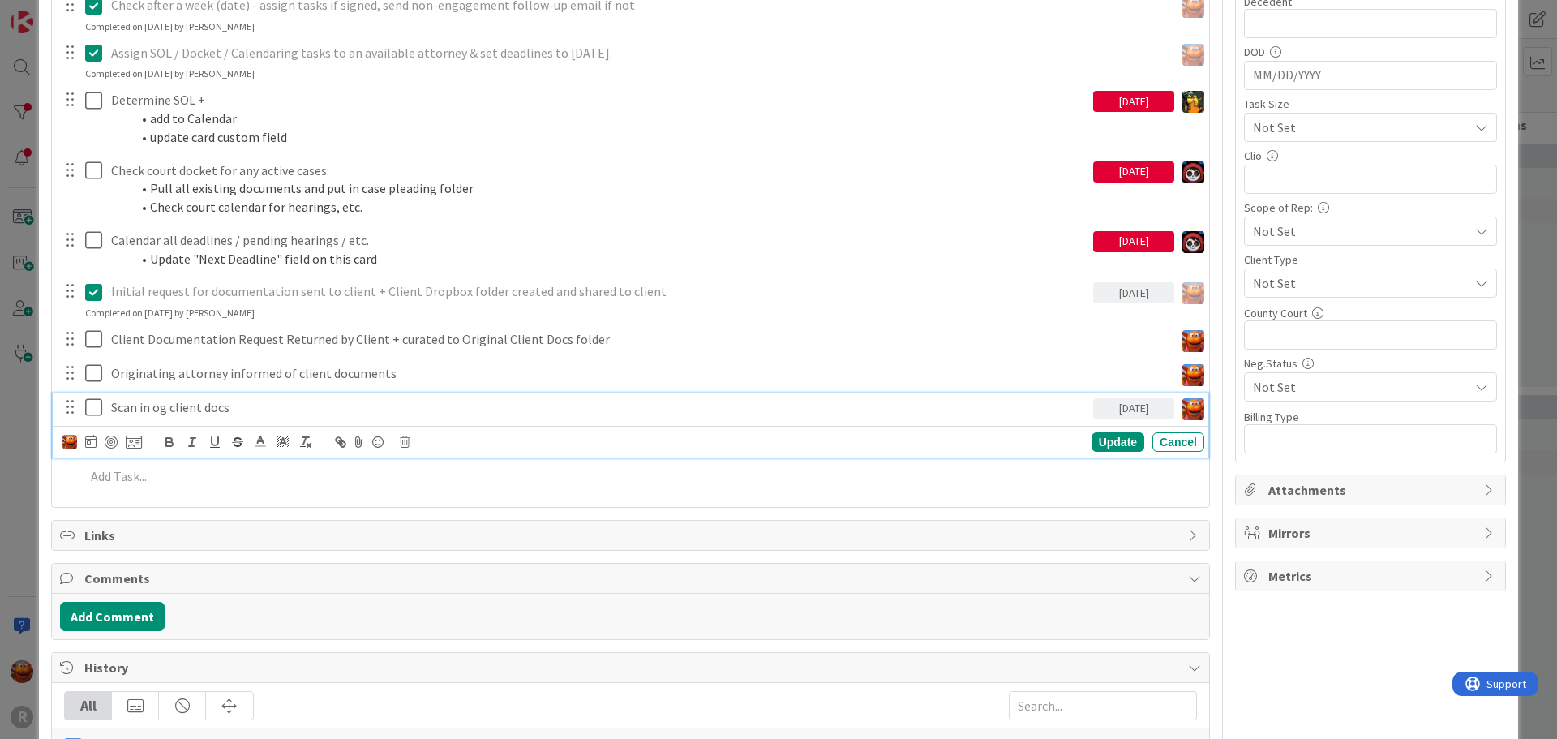
click at [171, 405] on p "Scan in og client docs" at bounding box center [598, 407] width 975 height 19
click at [113, 439] on div at bounding box center [111, 441] width 13 height 13
type textarea "x"
click at [8, 402] on div "ID 2387 Litigation Matter Workflow (FL2) Intake In Progress Title 15 / 128 [PER…" at bounding box center [778, 369] width 1557 height 739
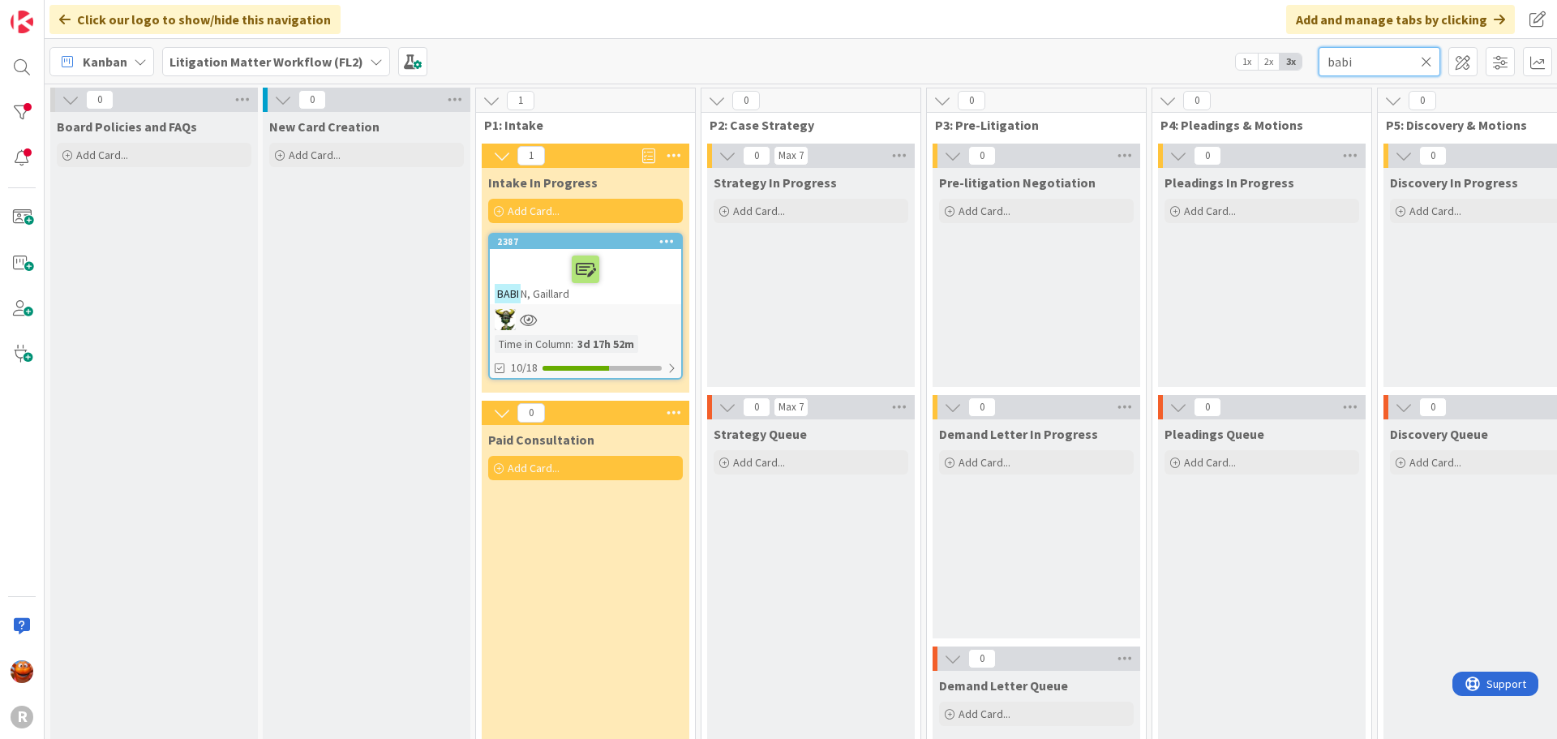
click at [1348, 57] on input "babi" at bounding box center [1379, 61] width 122 height 29
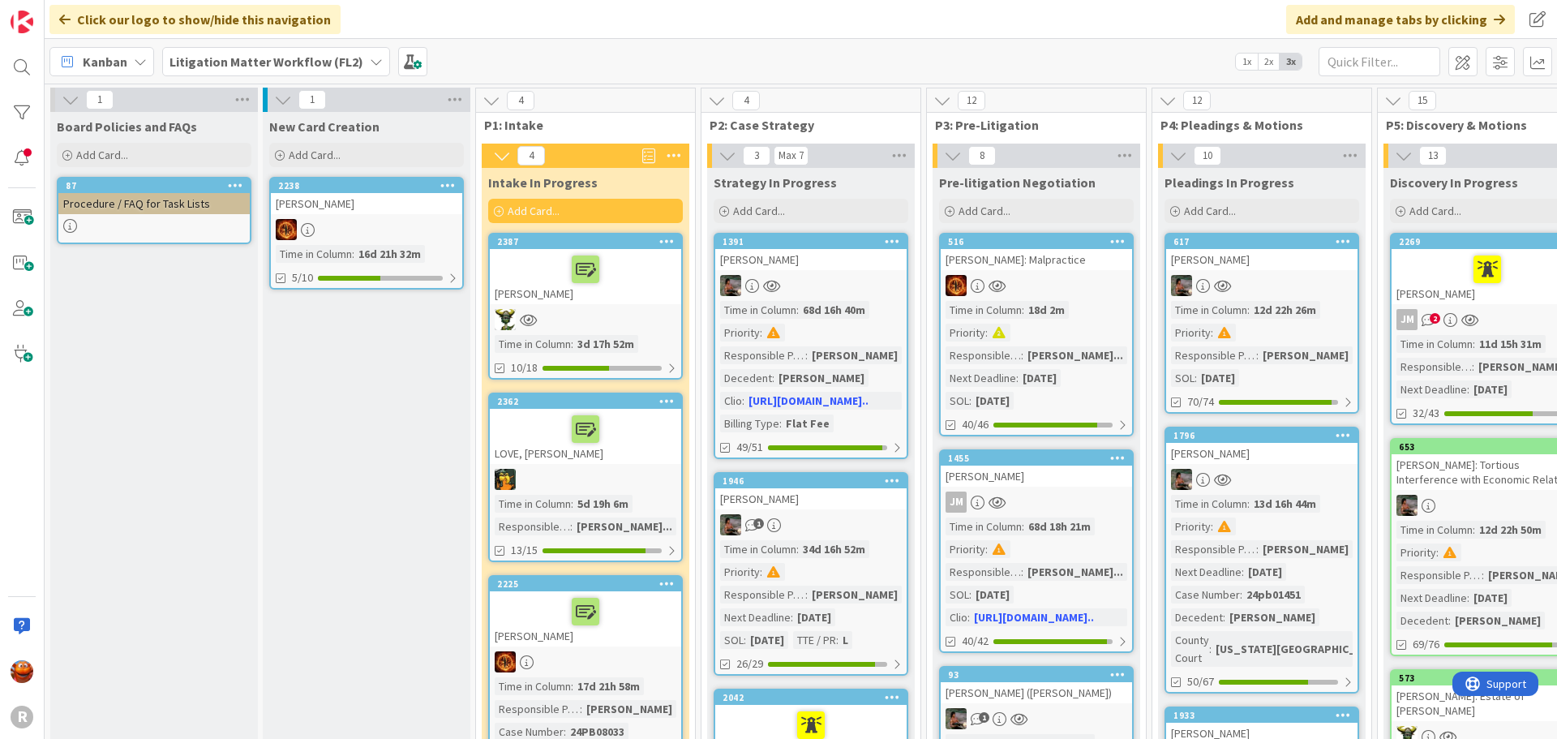
click at [88, 62] on span "Kanban" at bounding box center [105, 61] width 45 height 19
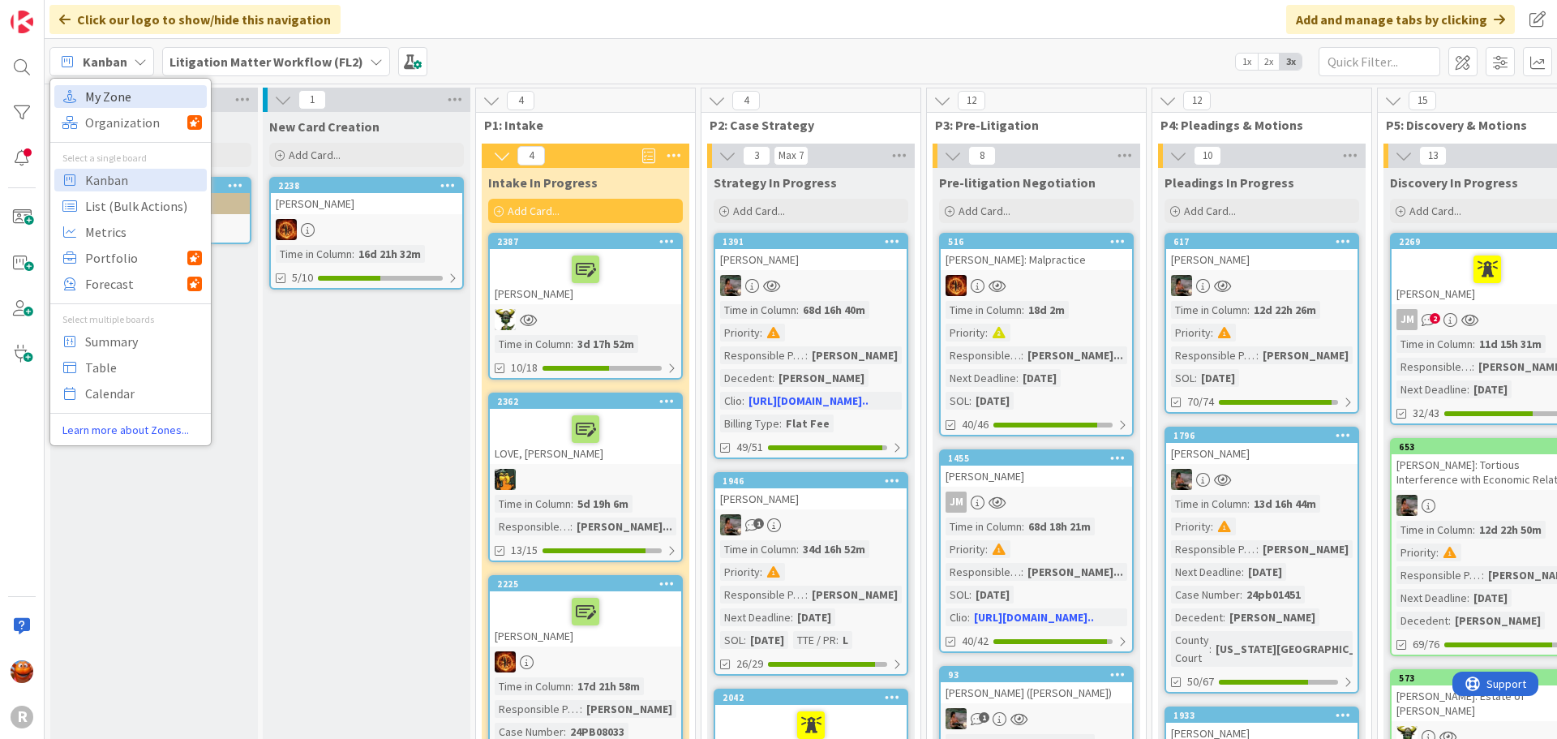
click at [109, 98] on span "My Zone" at bounding box center [143, 96] width 117 height 24
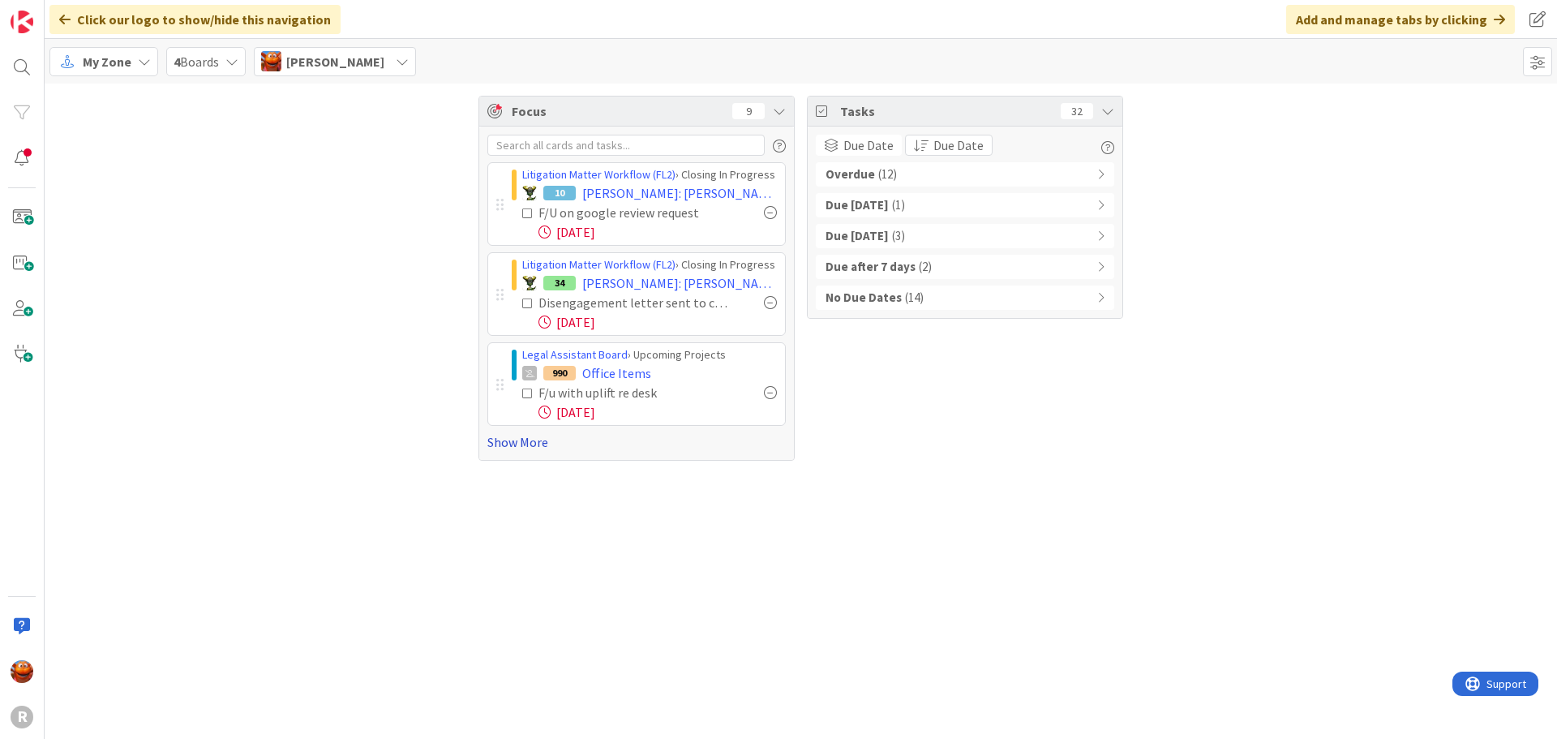
click at [523, 433] on link "Show More" at bounding box center [636, 441] width 298 height 19
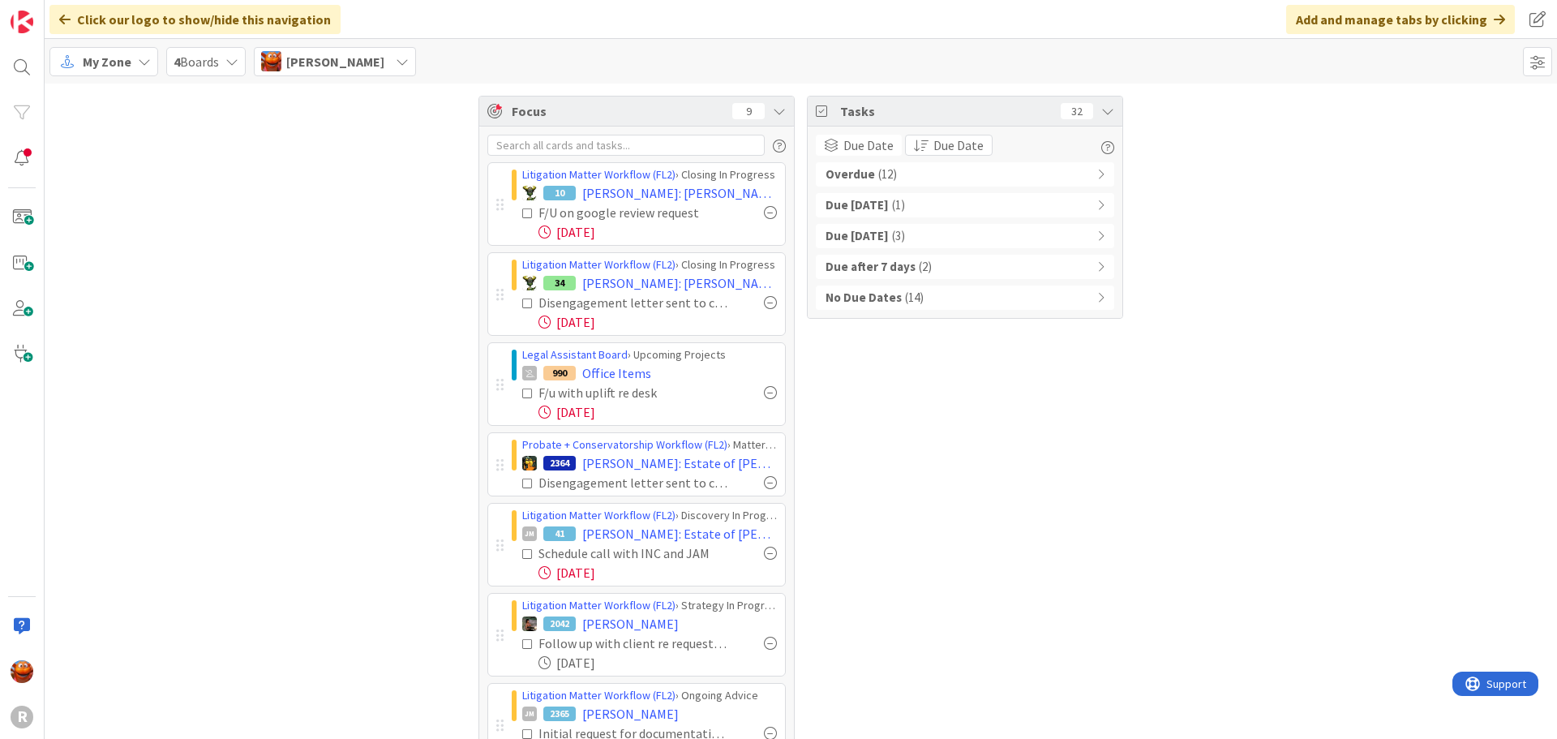
click at [902, 191] on div "Overdue ( 12 ) Due [DATE] ( 1 ) Due [DATE] ( 3 ) Due after 7 days ( 2 ) No Due …" at bounding box center [965, 236] width 298 height 148
click at [903, 179] on div "Overdue ( 12 )" at bounding box center [965, 174] width 298 height 24
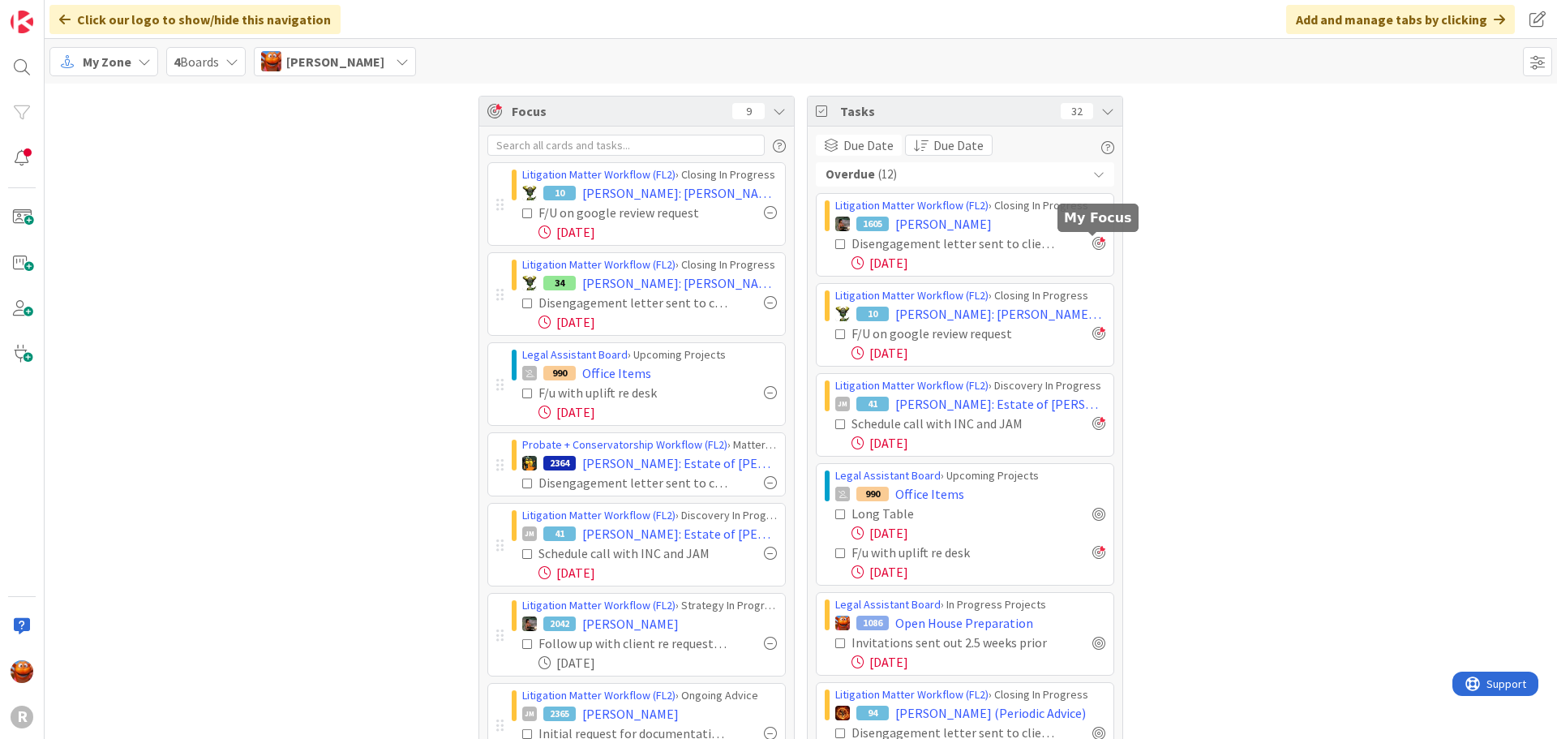
click at [1092, 242] on div at bounding box center [1098, 243] width 13 height 13
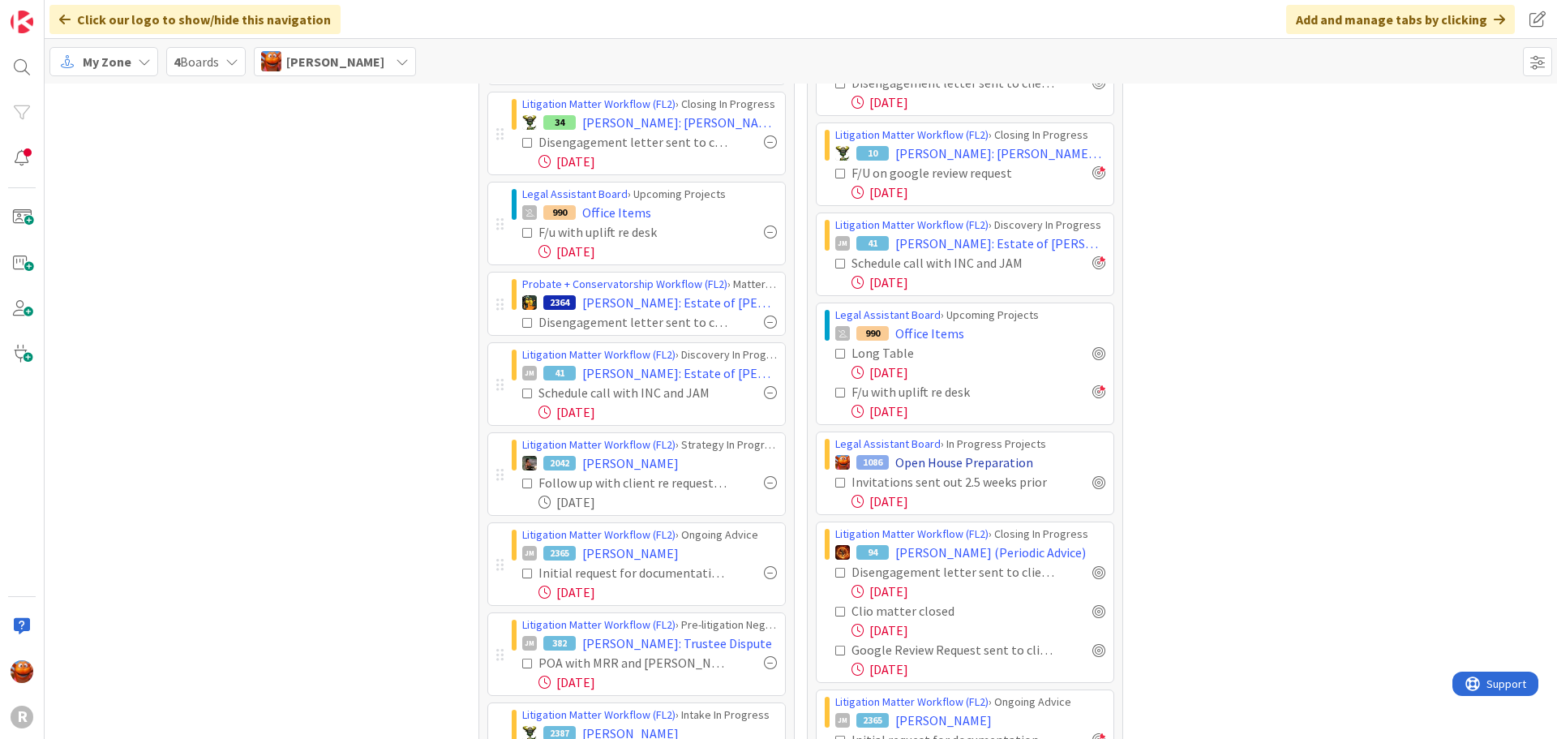
scroll to position [162, 0]
click at [1096, 570] on div at bounding box center [1098, 570] width 13 height 13
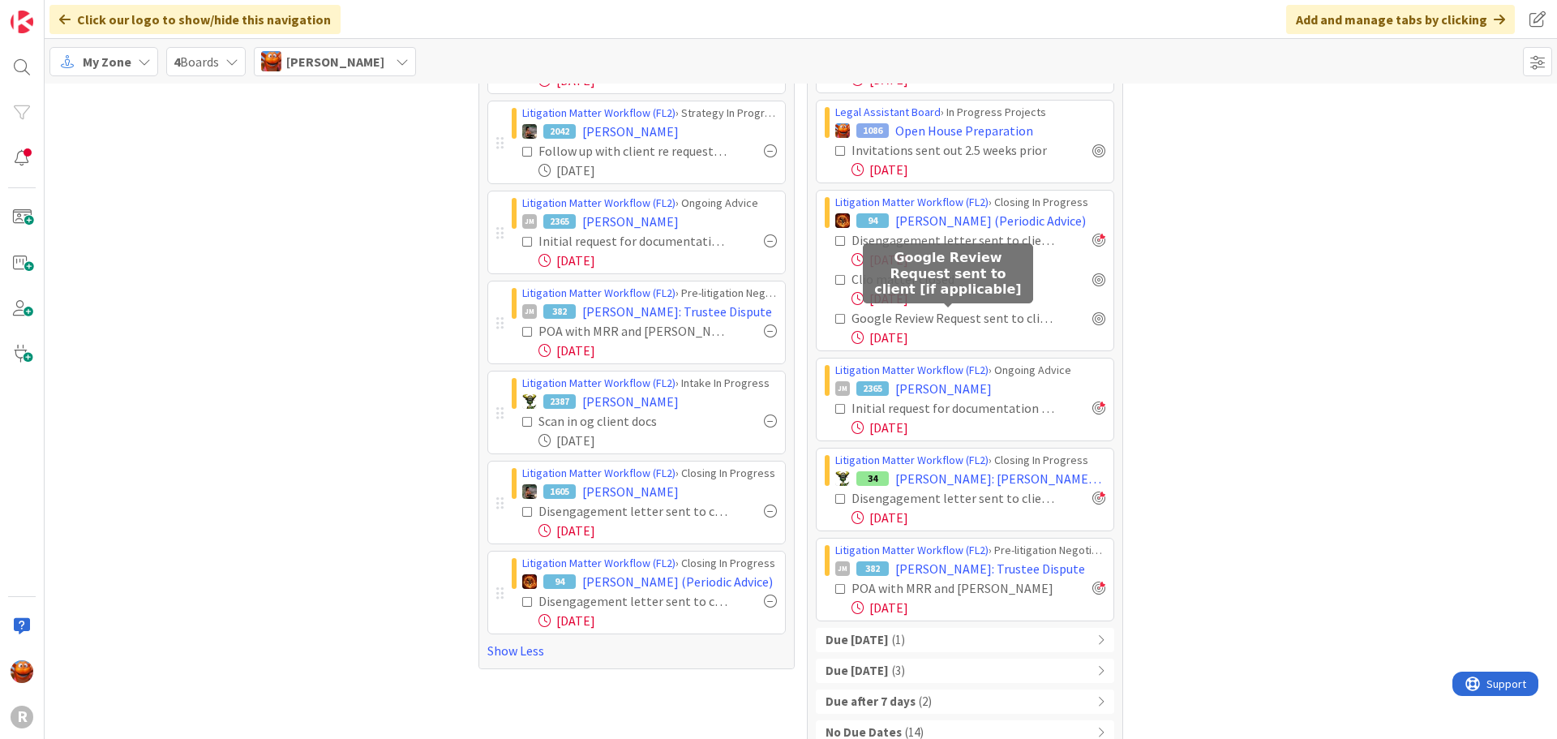
scroll to position [519, 0]
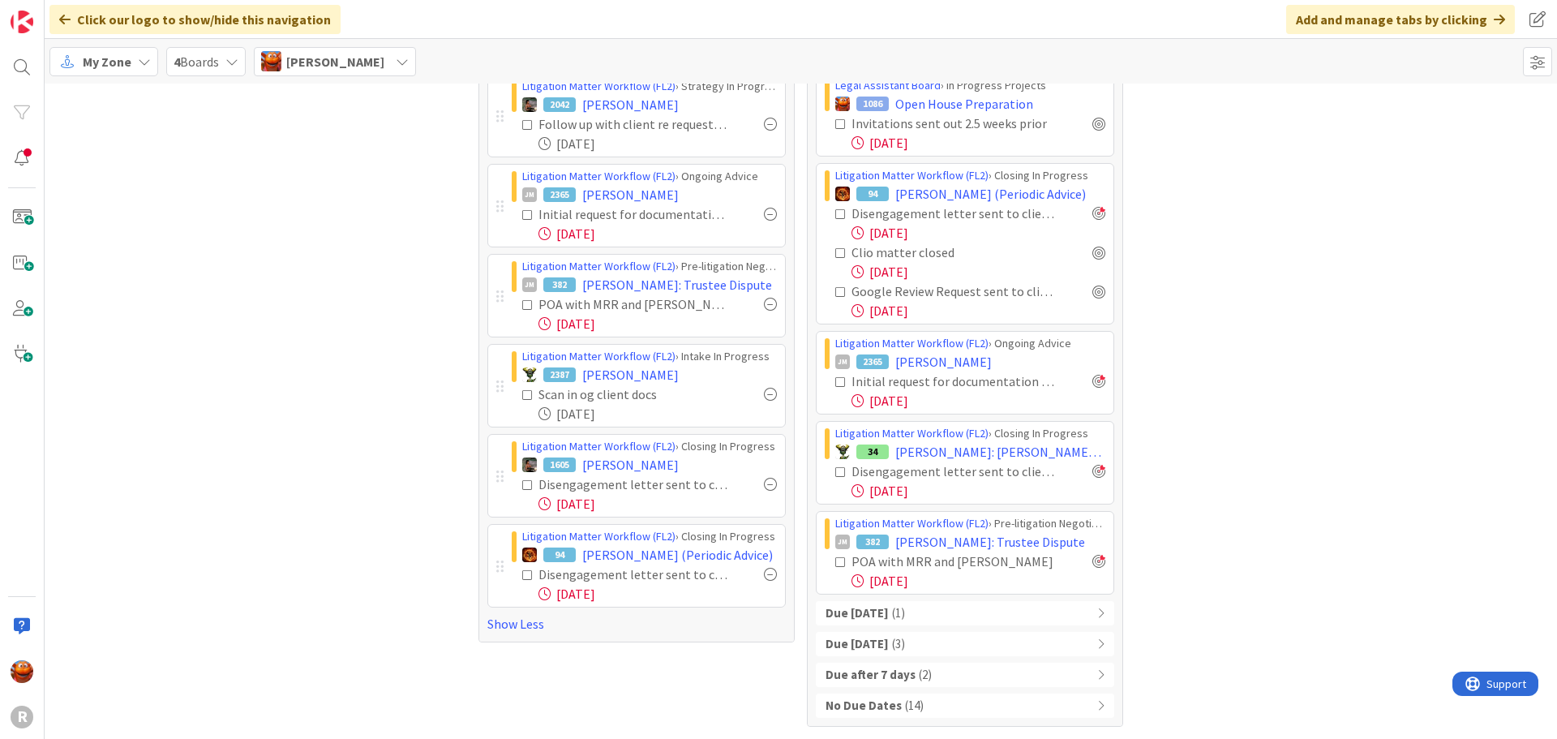
click at [892, 617] on span "( 1 )" at bounding box center [898, 613] width 13 height 19
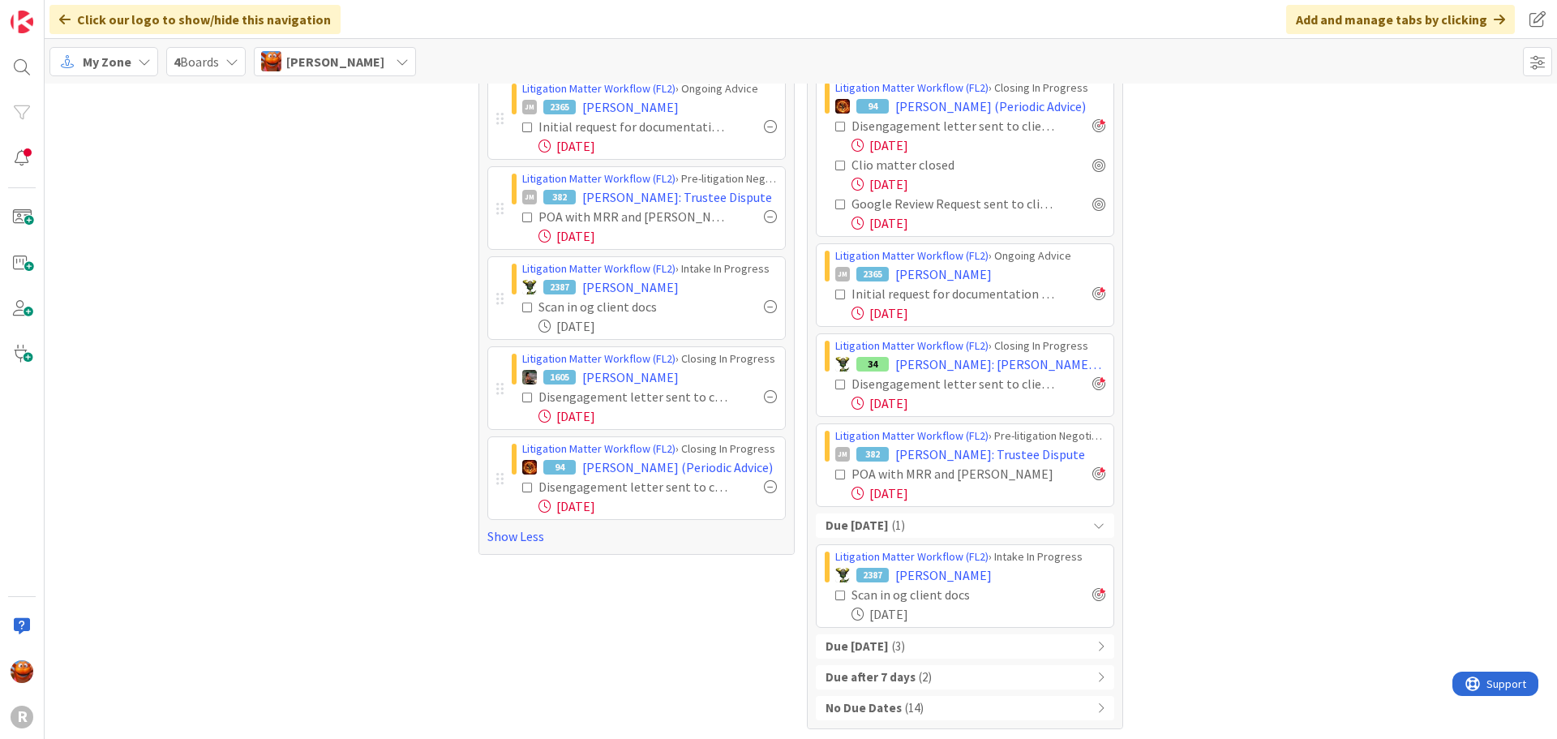
scroll to position [609, 0]
click at [884, 645] on b "Due [DATE]" at bounding box center [856, 644] width 63 height 19
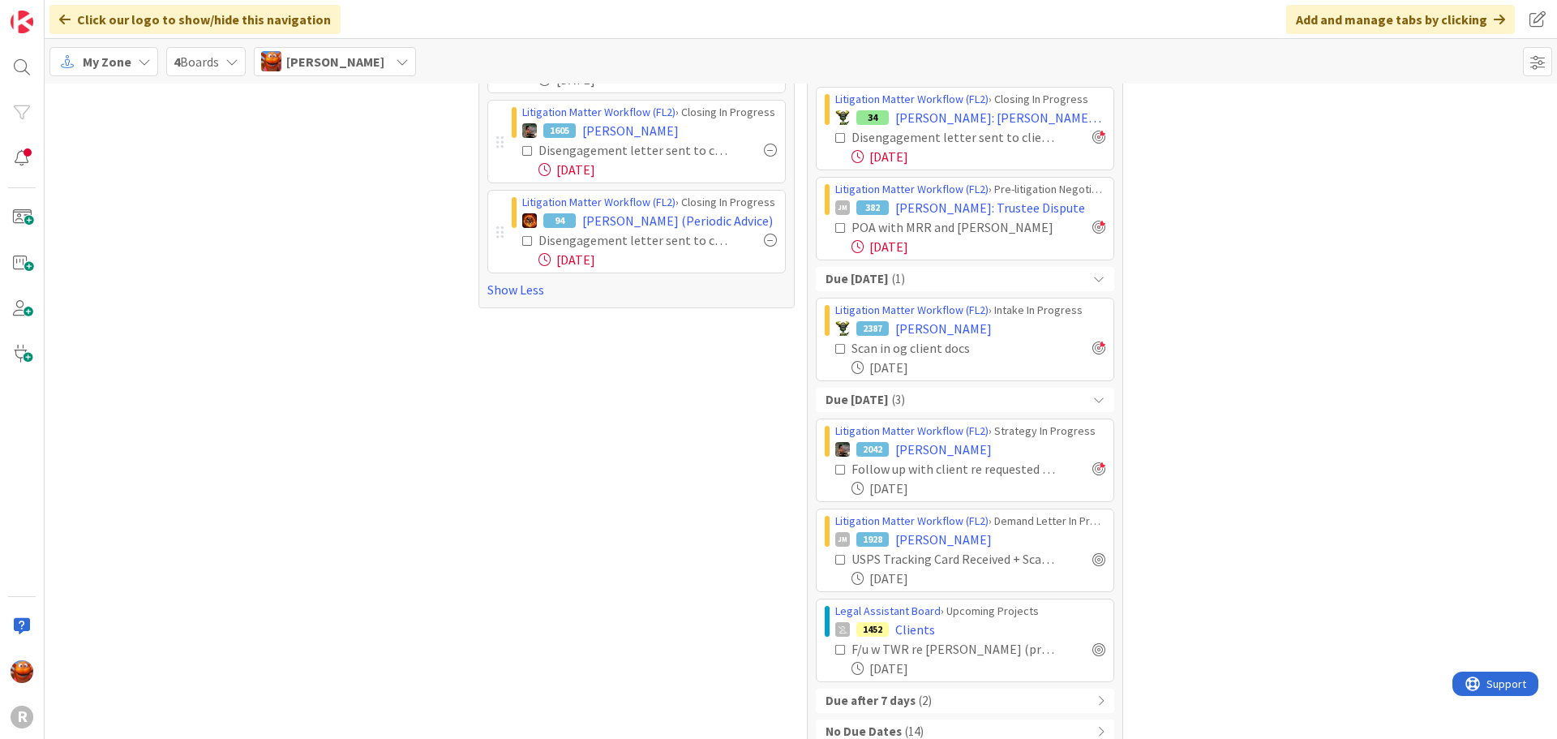
scroll to position [879, 0]
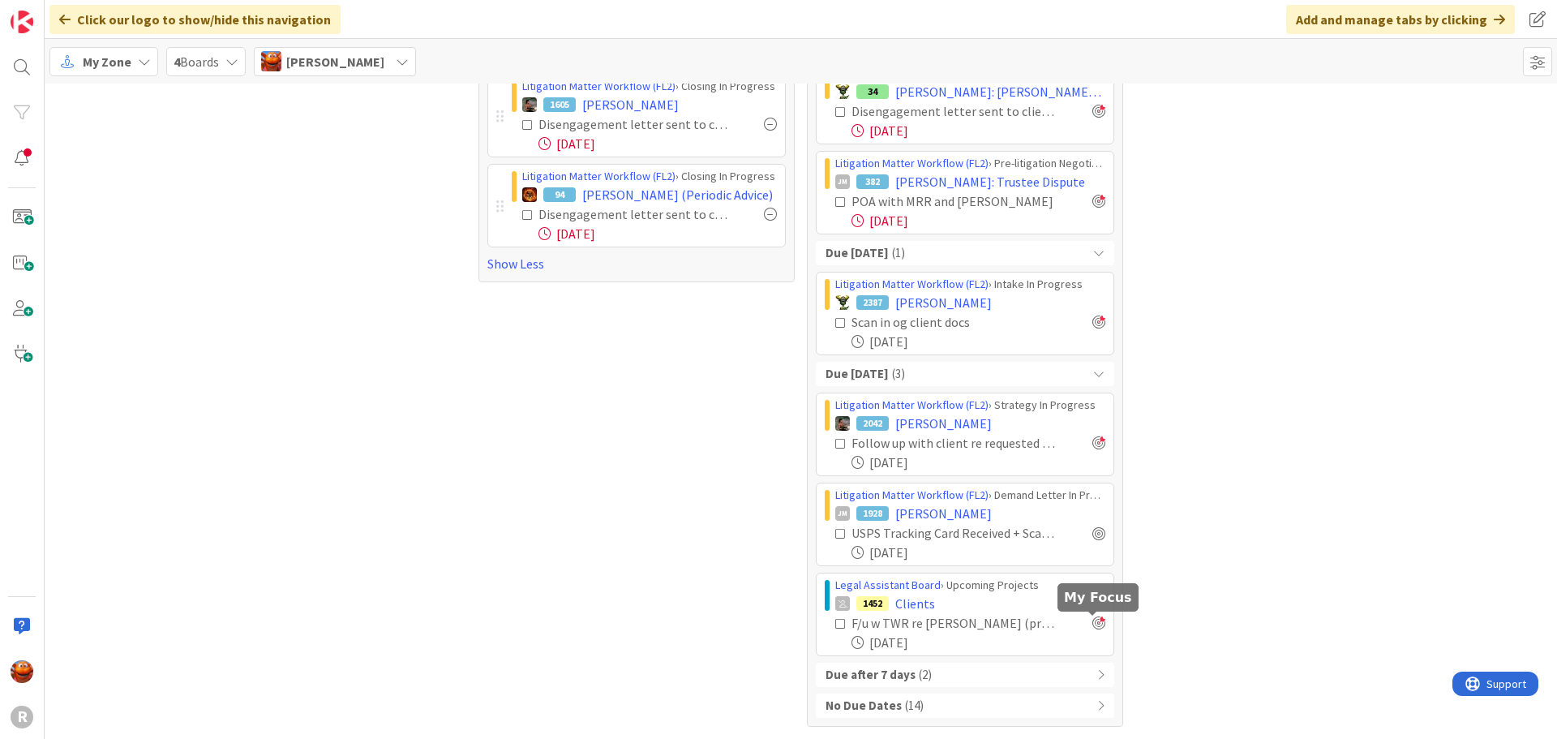
click at [1093, 623] on div at bounding box center [1098, 622] width 13 height 13
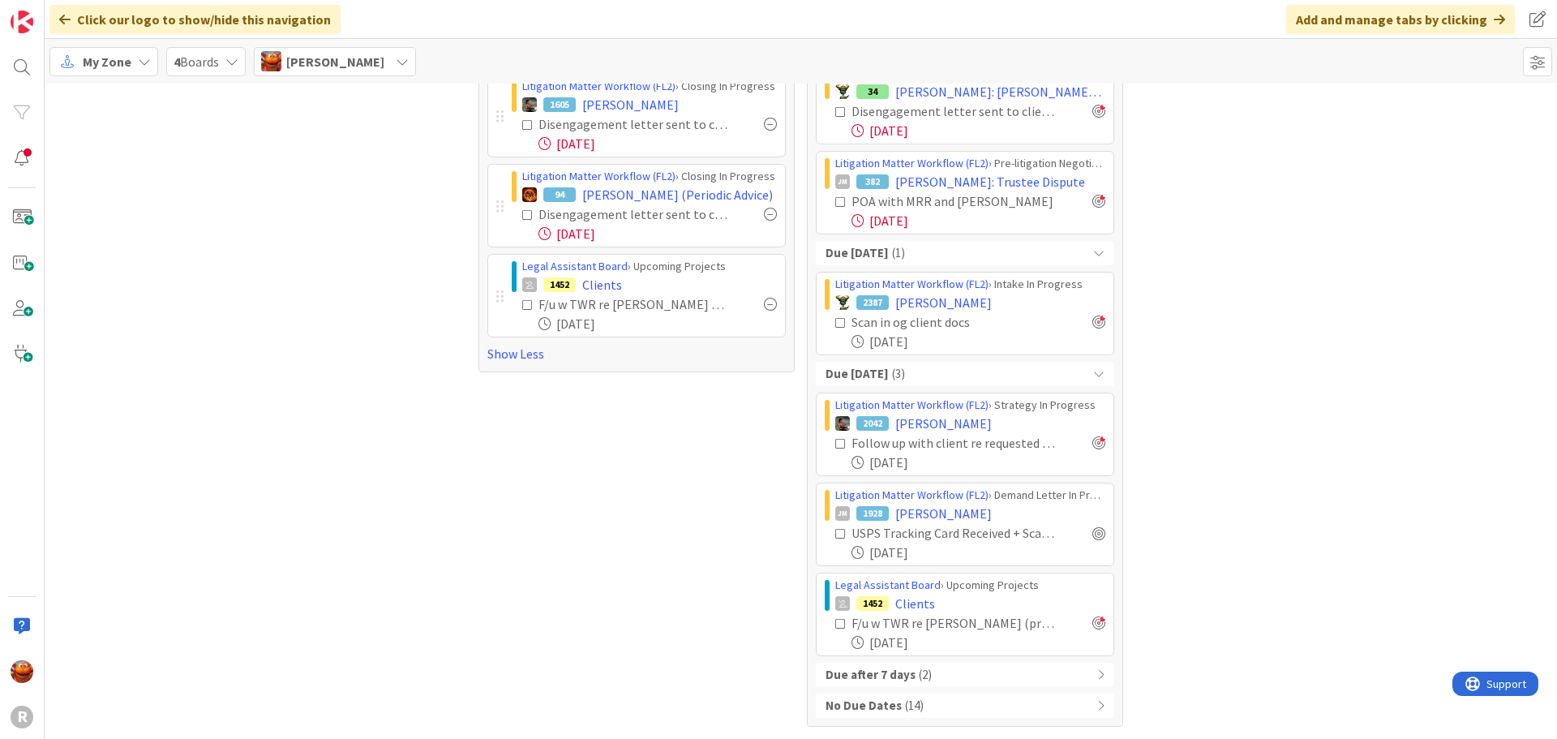
click at [975, 676] on div "Due after 7 days ( 2 )" at bounding box center [965, 674] width 298 height 24
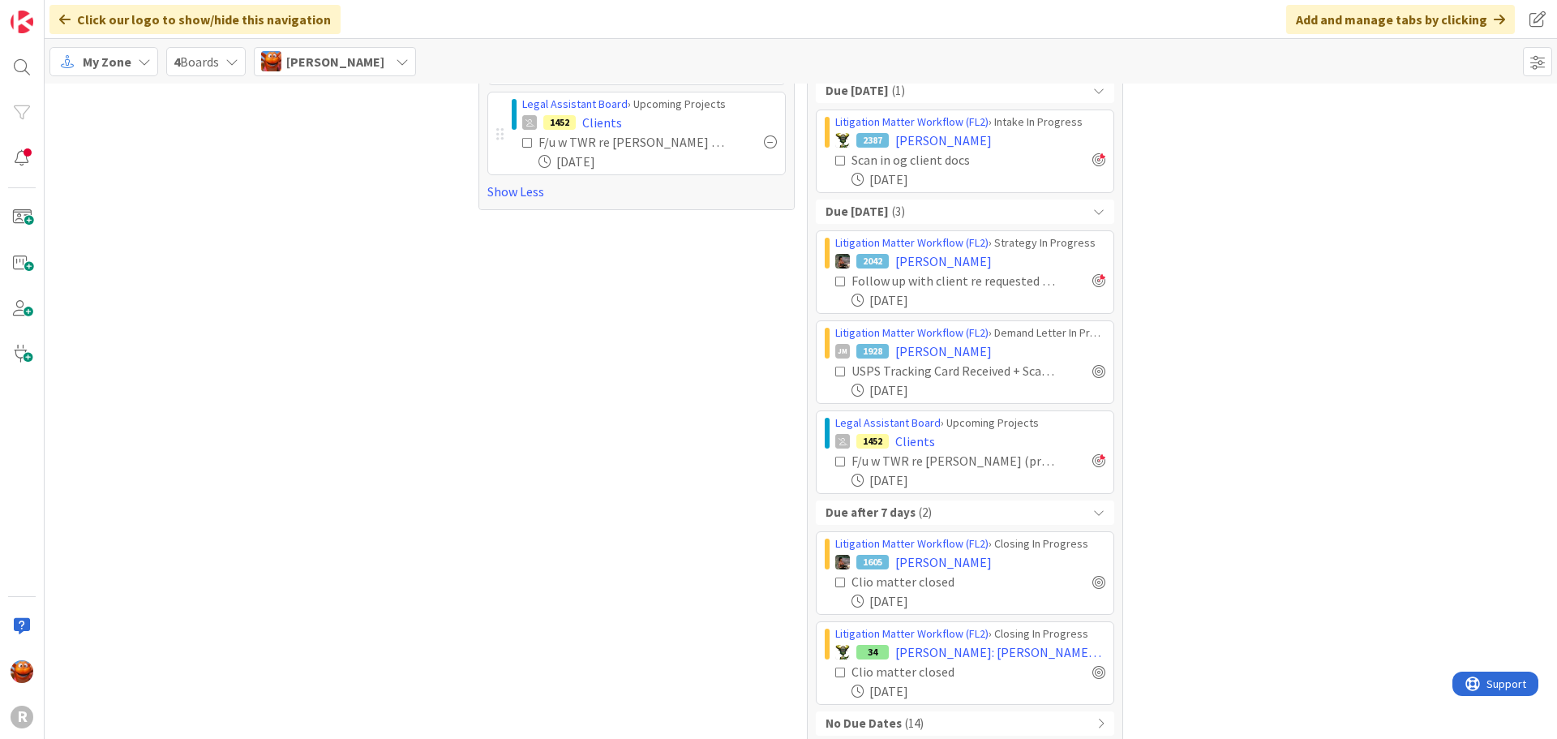
scroll to position [1059, 0]
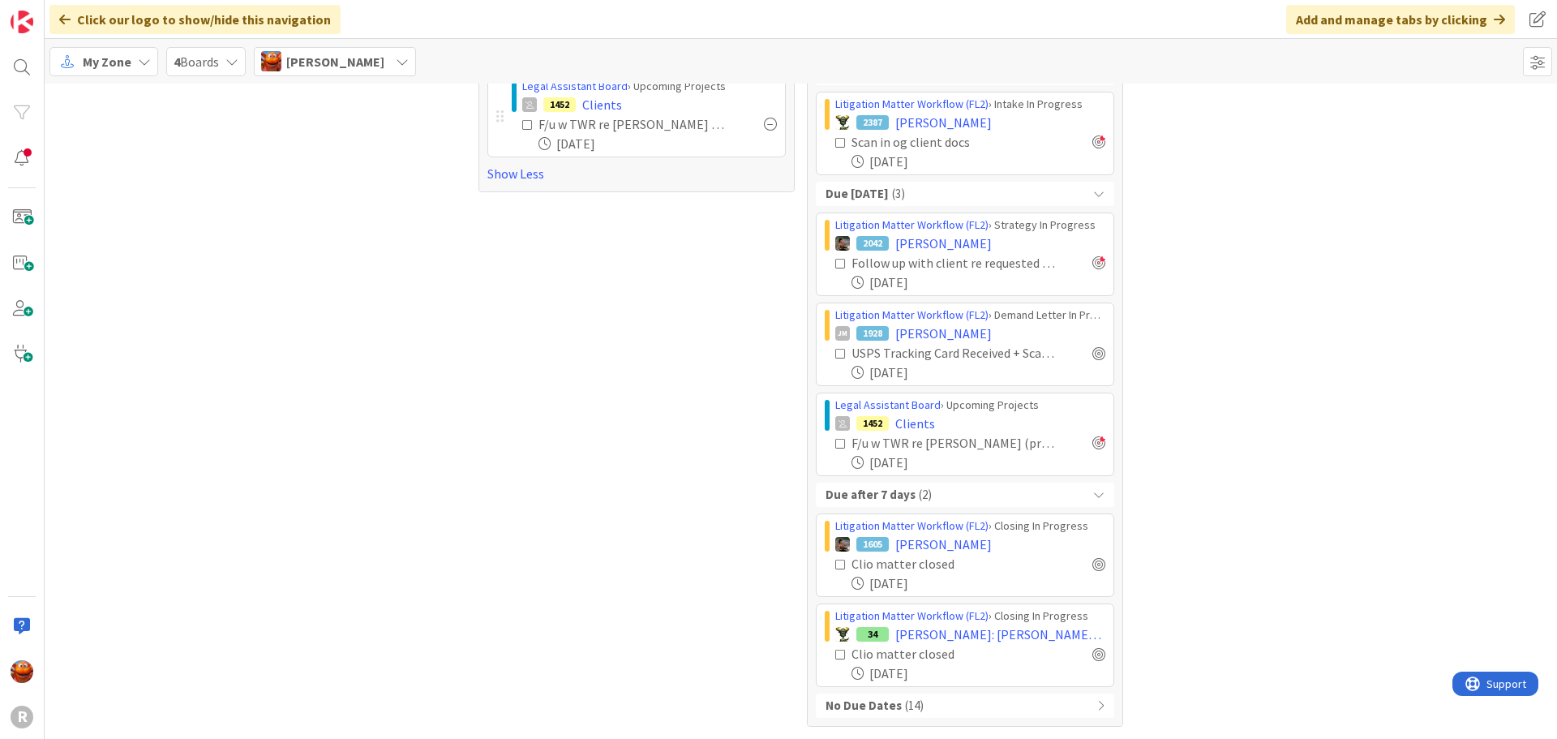
click at [891, 699] on div "No Due Dates ( 14 )" at bounding box center [965, 705] width 298 height 24
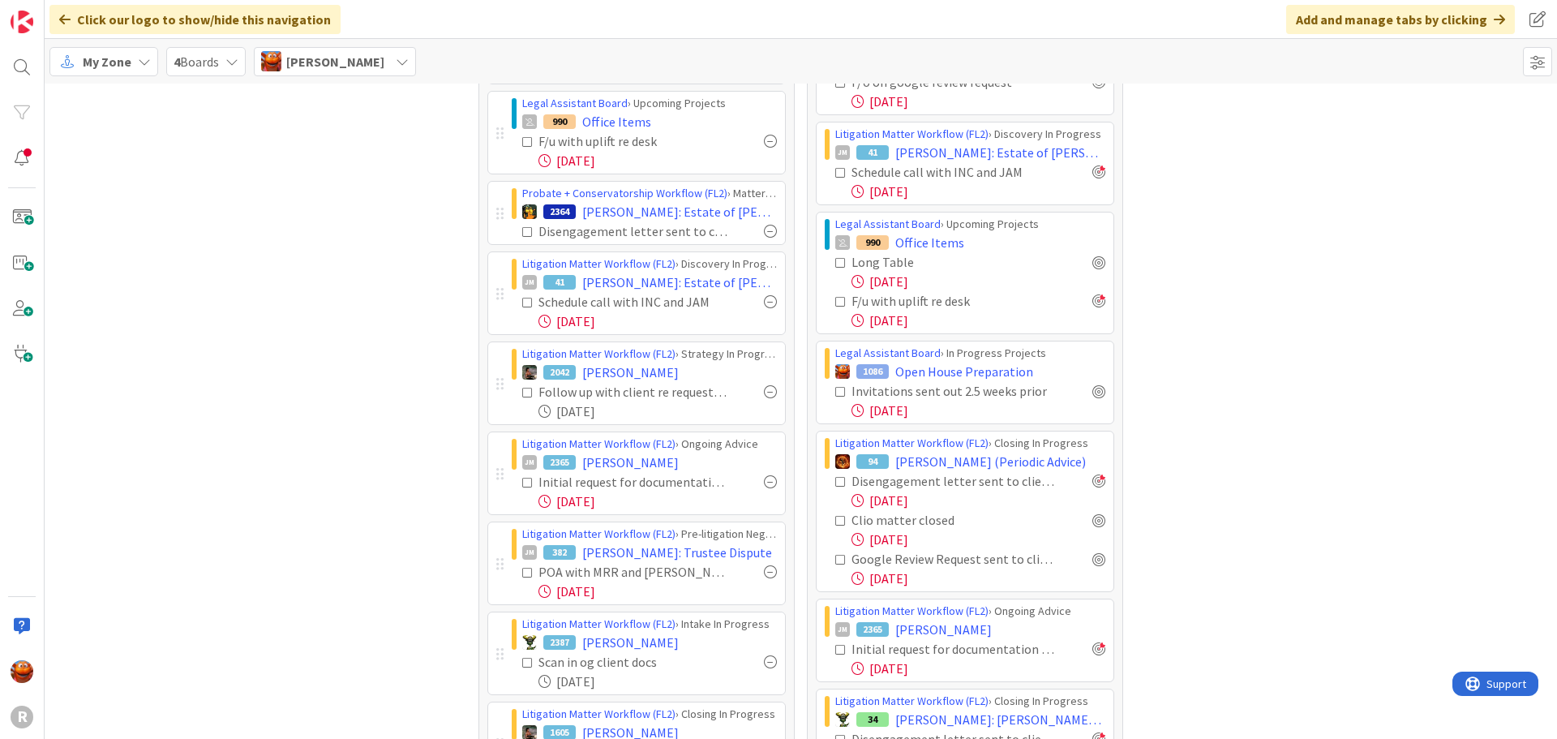
scroll to position [324, 0]
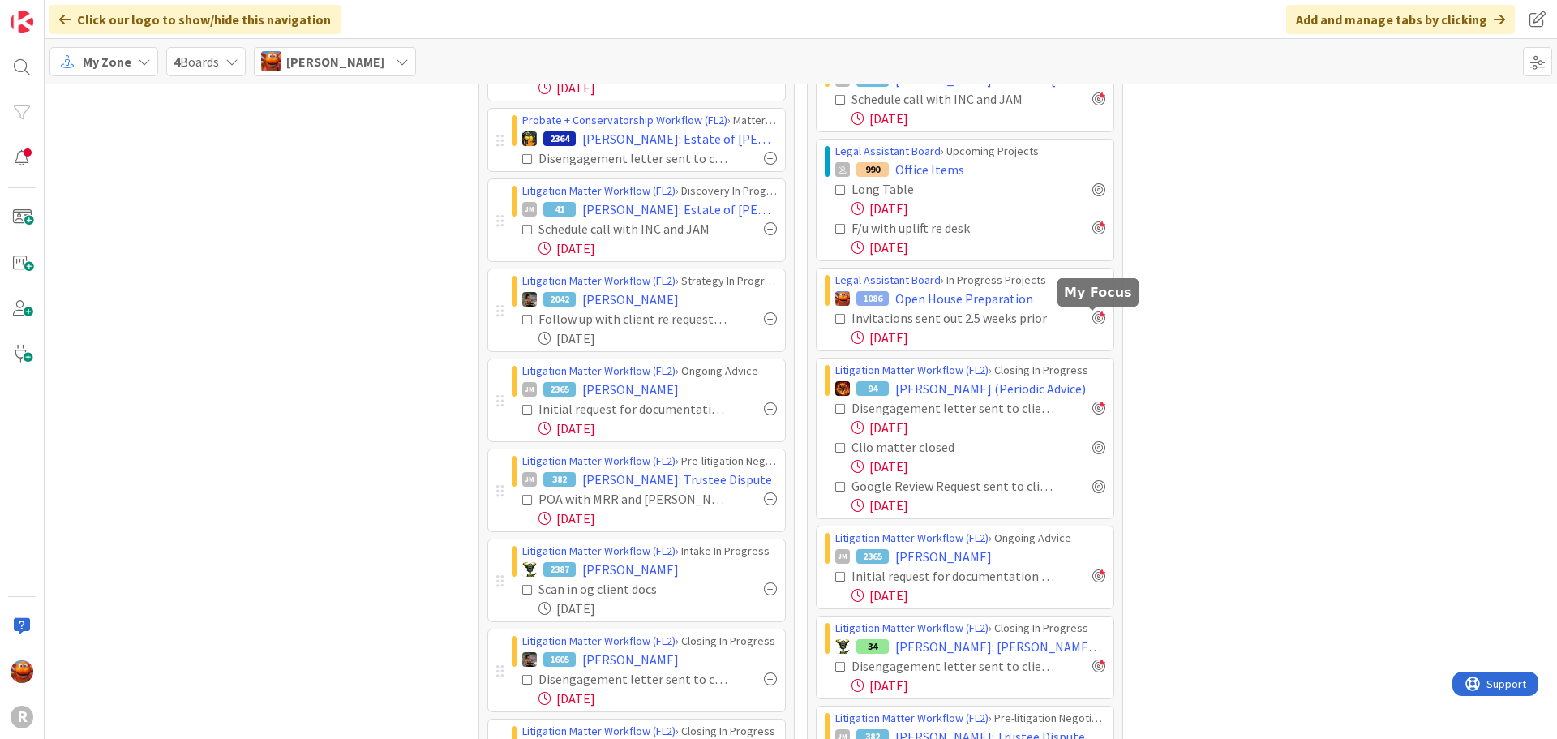
click at [1097, 317] on div at bounding box center [1098, 317] width 13 height 13
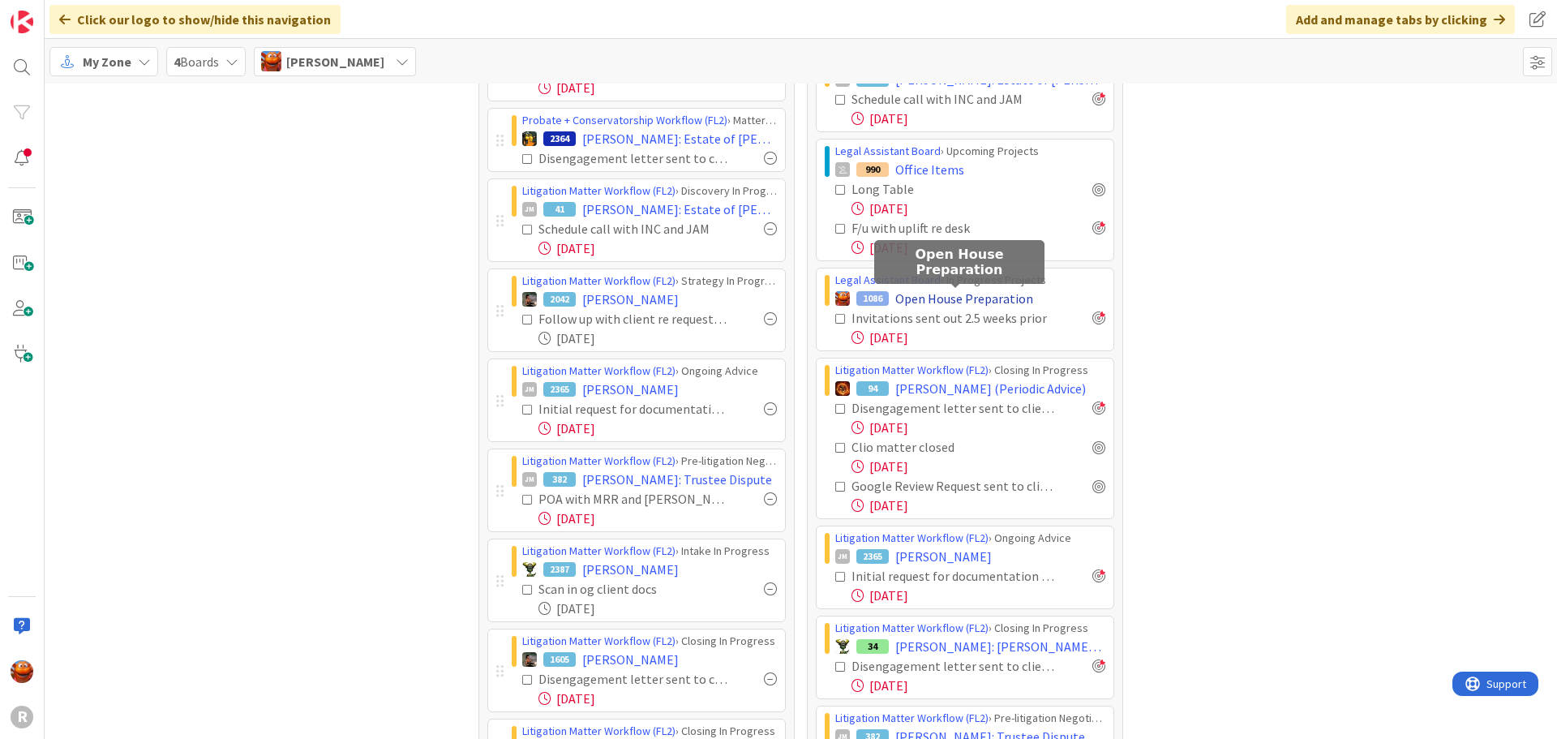
click at [973, 300] on span "Open House Preparation" at bounding box center [964, 298] width 138 height 19
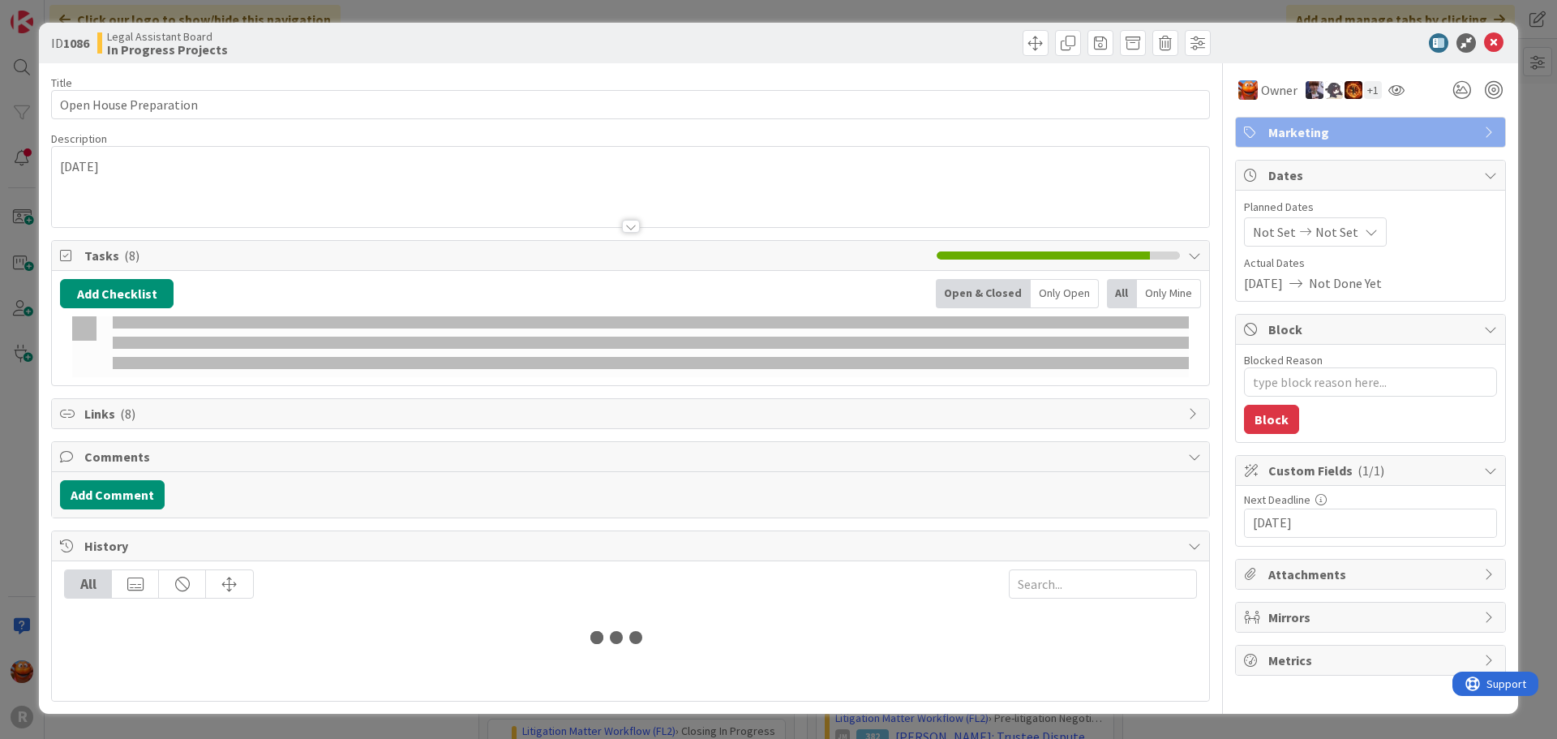
type textarea "x"
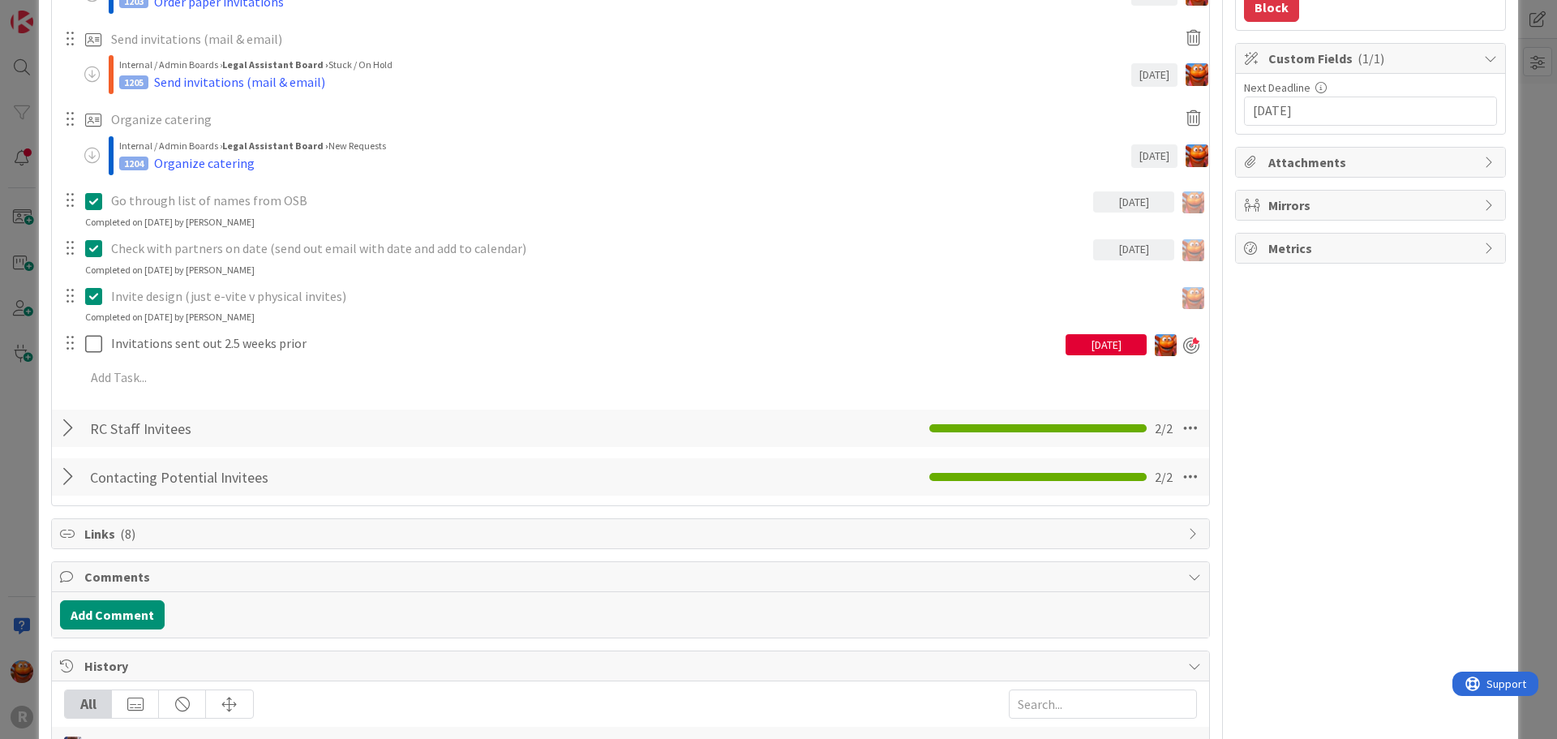
scroll to position [405, 0]
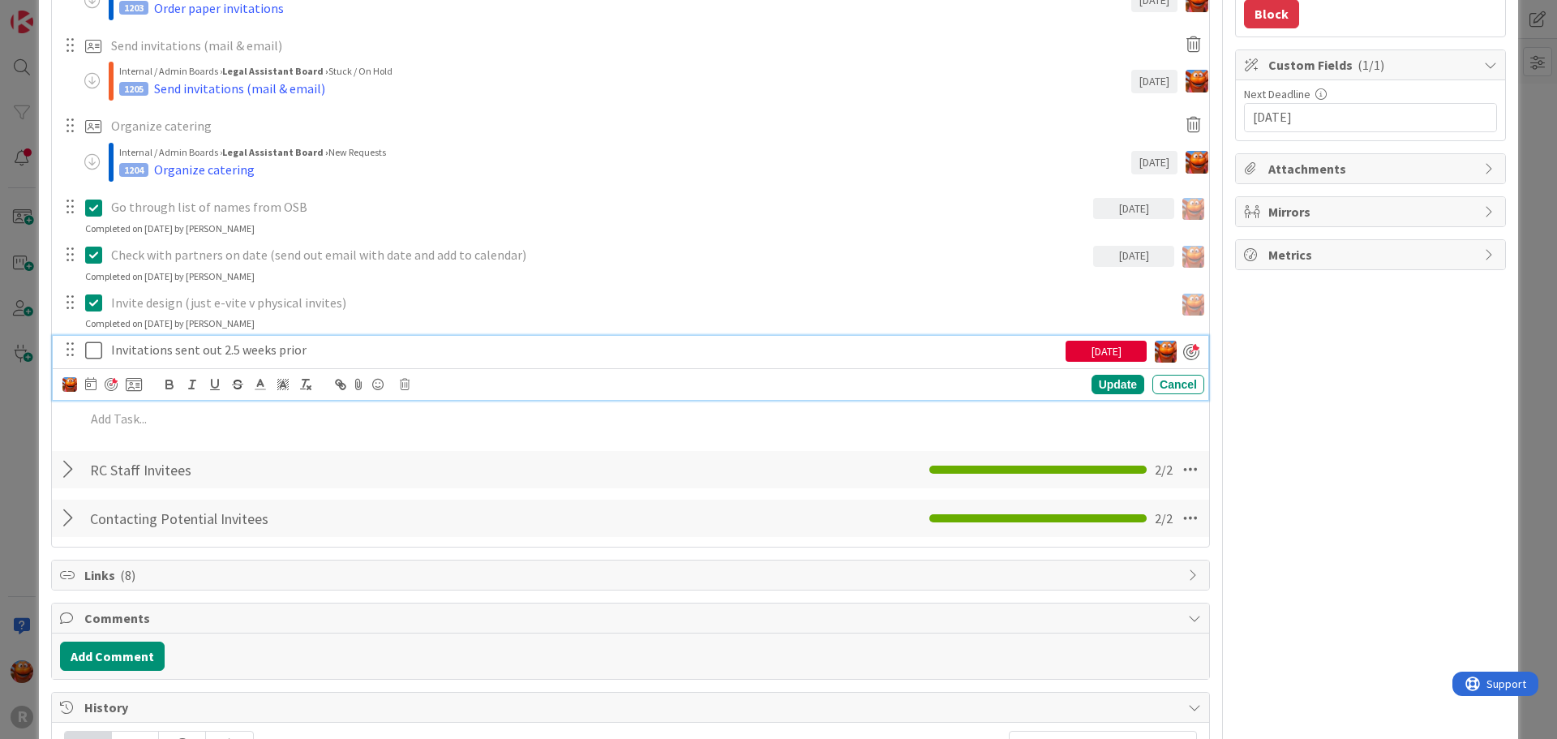
click at [320, 357] on p "Invitations sent out 2.5 weeks prior" at bounding box center [585, 350] width 948 height 19
click at [94, 384] on icon at bounding box center [90, 383] width 11 height 13
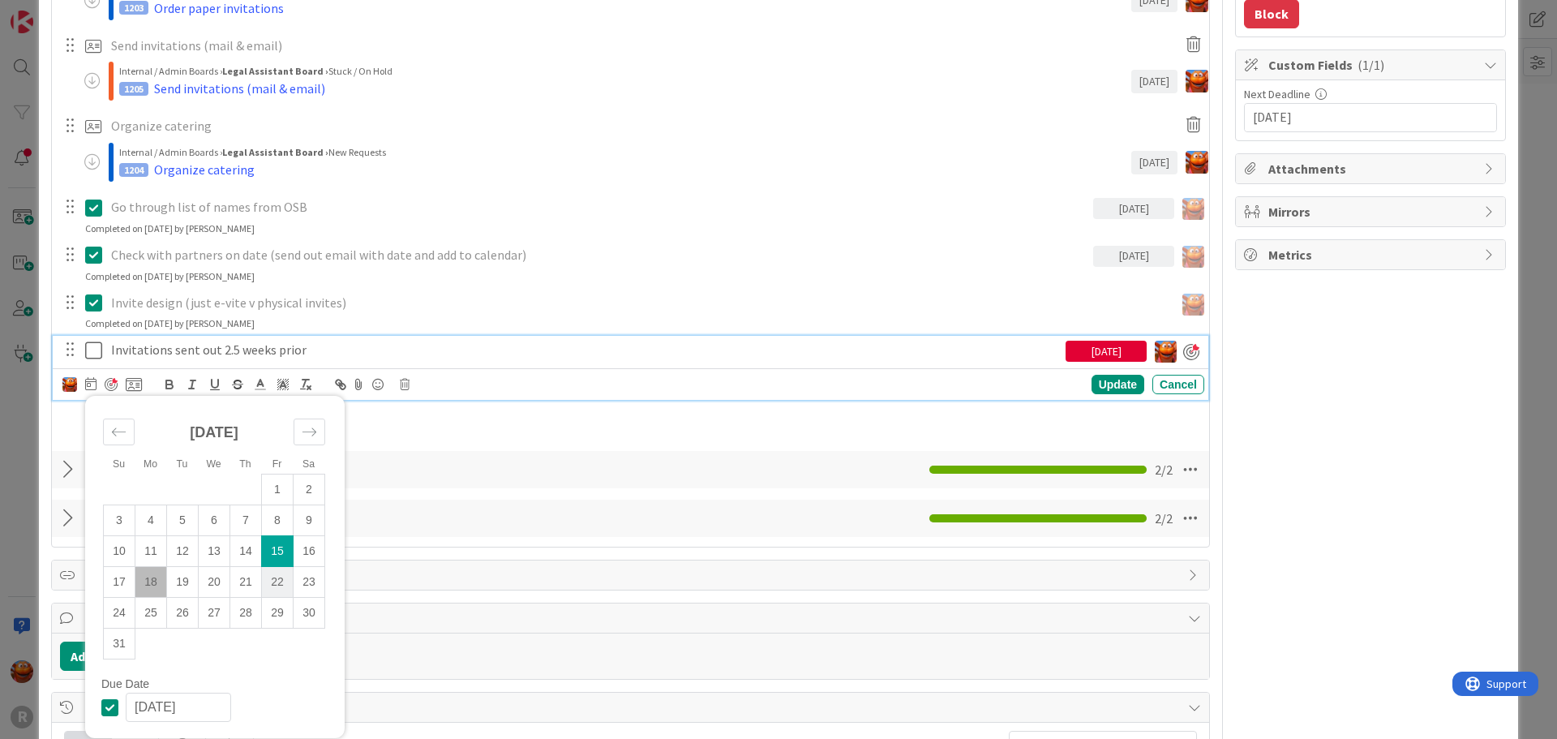
click at [276, 582] on td "22" at bounding box center [278, 582] width 32 height 31
type input "[DATE]"
type textarea "x"
click at [163, 584] on td "19" at bounding box center [179, 583] width 32 height 31
type input "[DATE]"
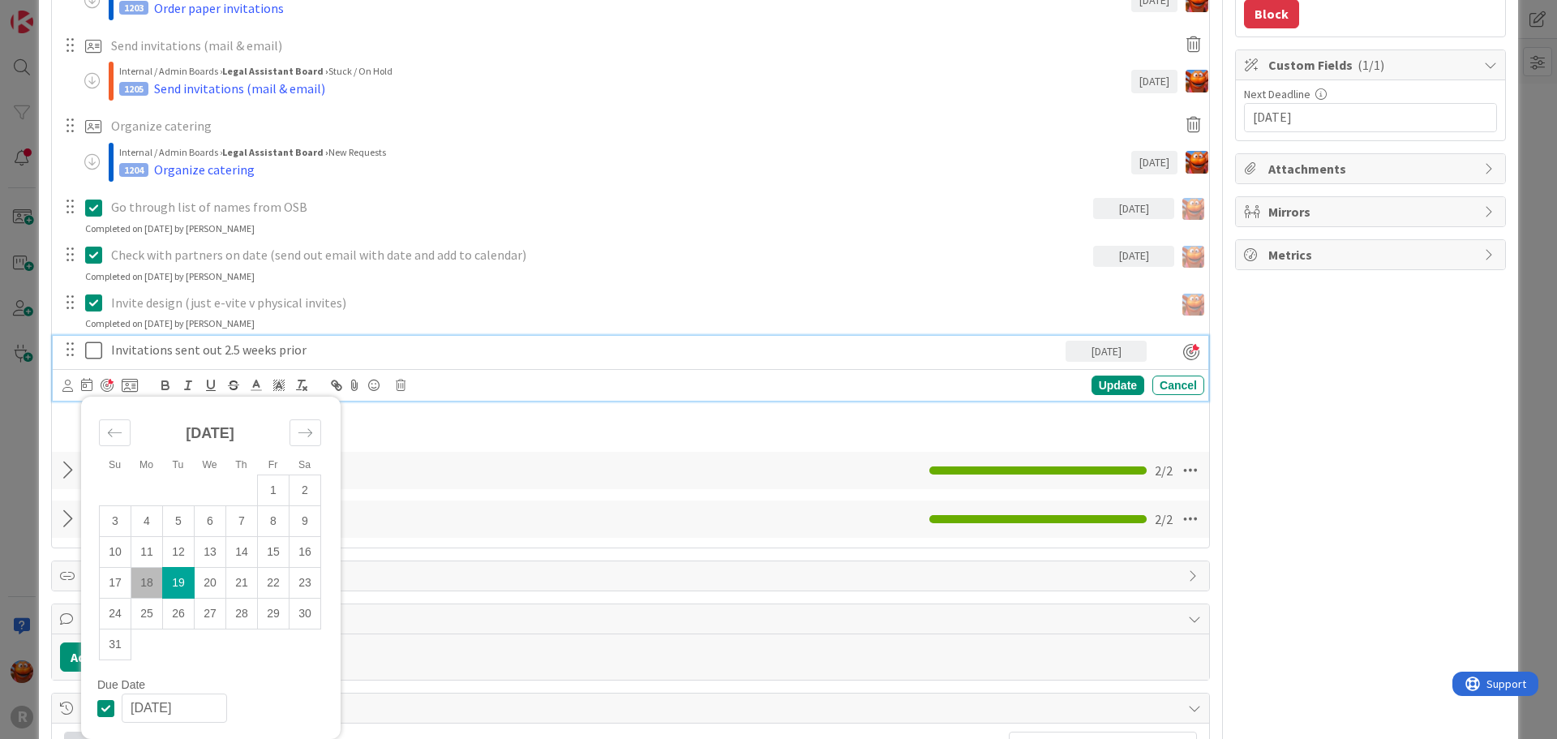
type textarea "x"
click at [1130, 385] on div "Update" at bounding box center [1117, 384] width 53 height 19
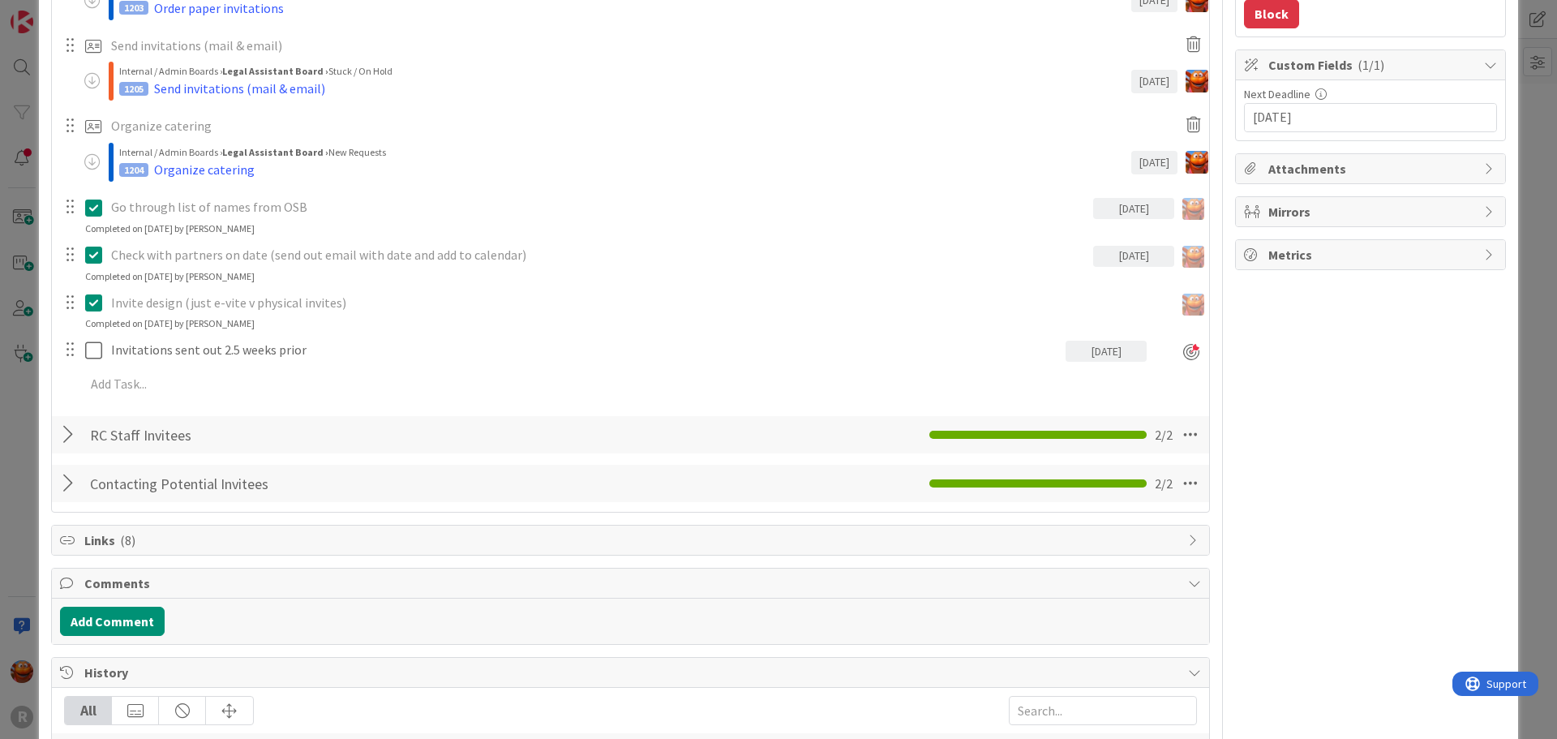
click at [24, 234] on div "ID 1086 Legal Assistant Board In Progress Projects Title 22 / 128 Open House Pr…" at bounding box center [778, 369] width 1557 height 739
